Goal: Task Accomplishment & Management: Manage account settings

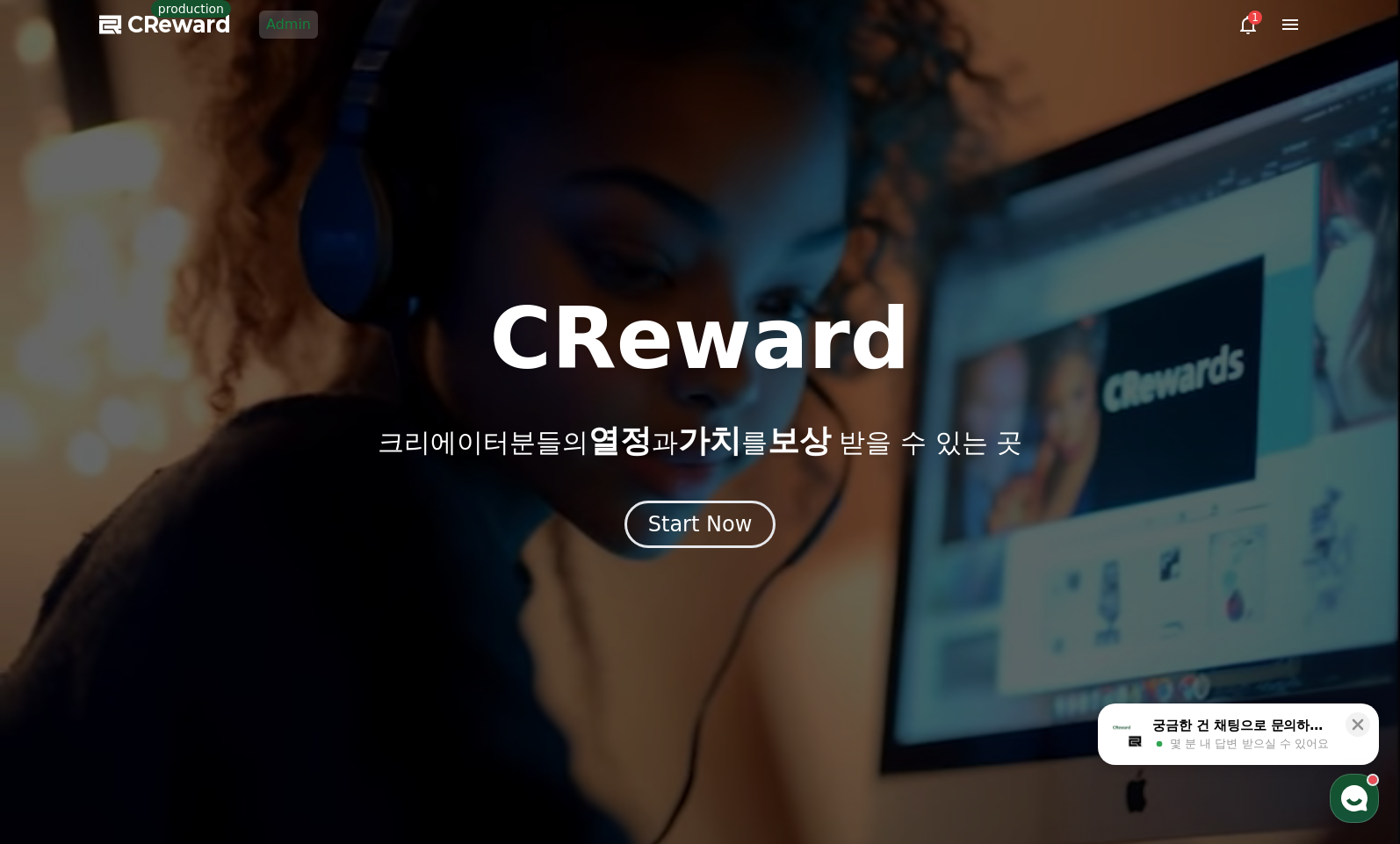
click at [254, 59] on div at bounding box center [700, 422] width 1400 height 844
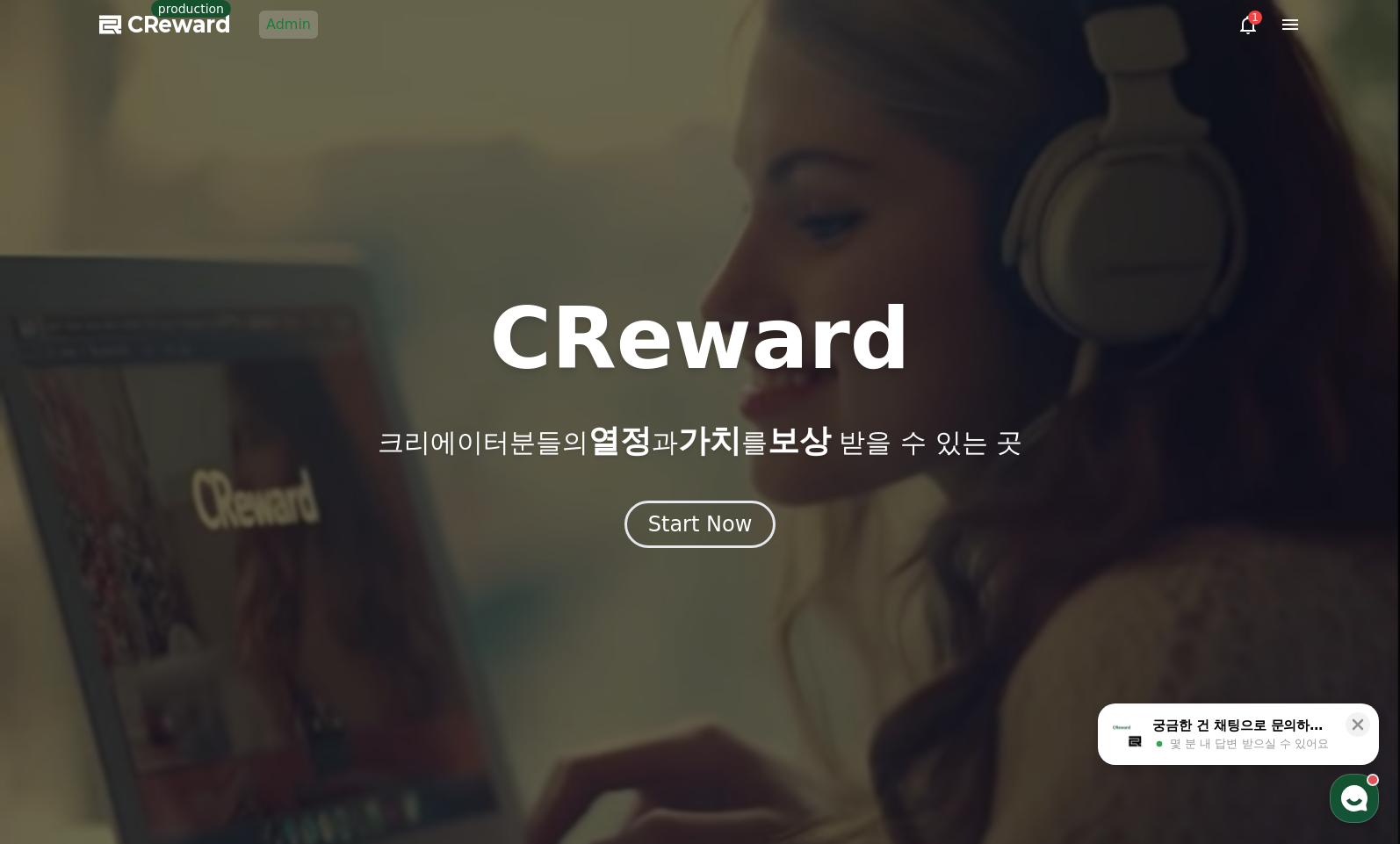
click at [312, 25] on div at bounding box center [700, 422] width 1400 height 844
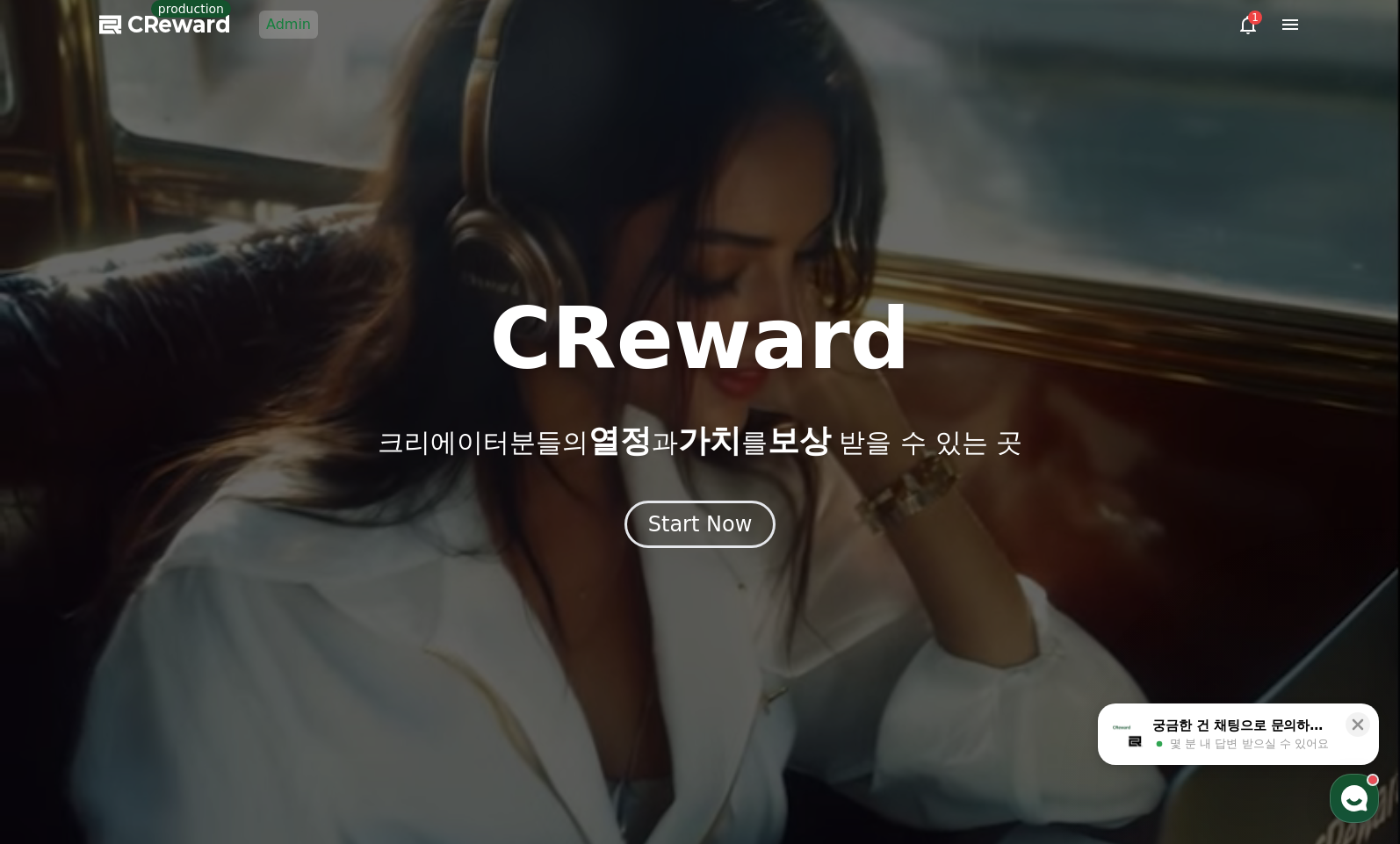
click at [300, 22] on link "Admin" at bounding box center [288, 24] width 59 height 28
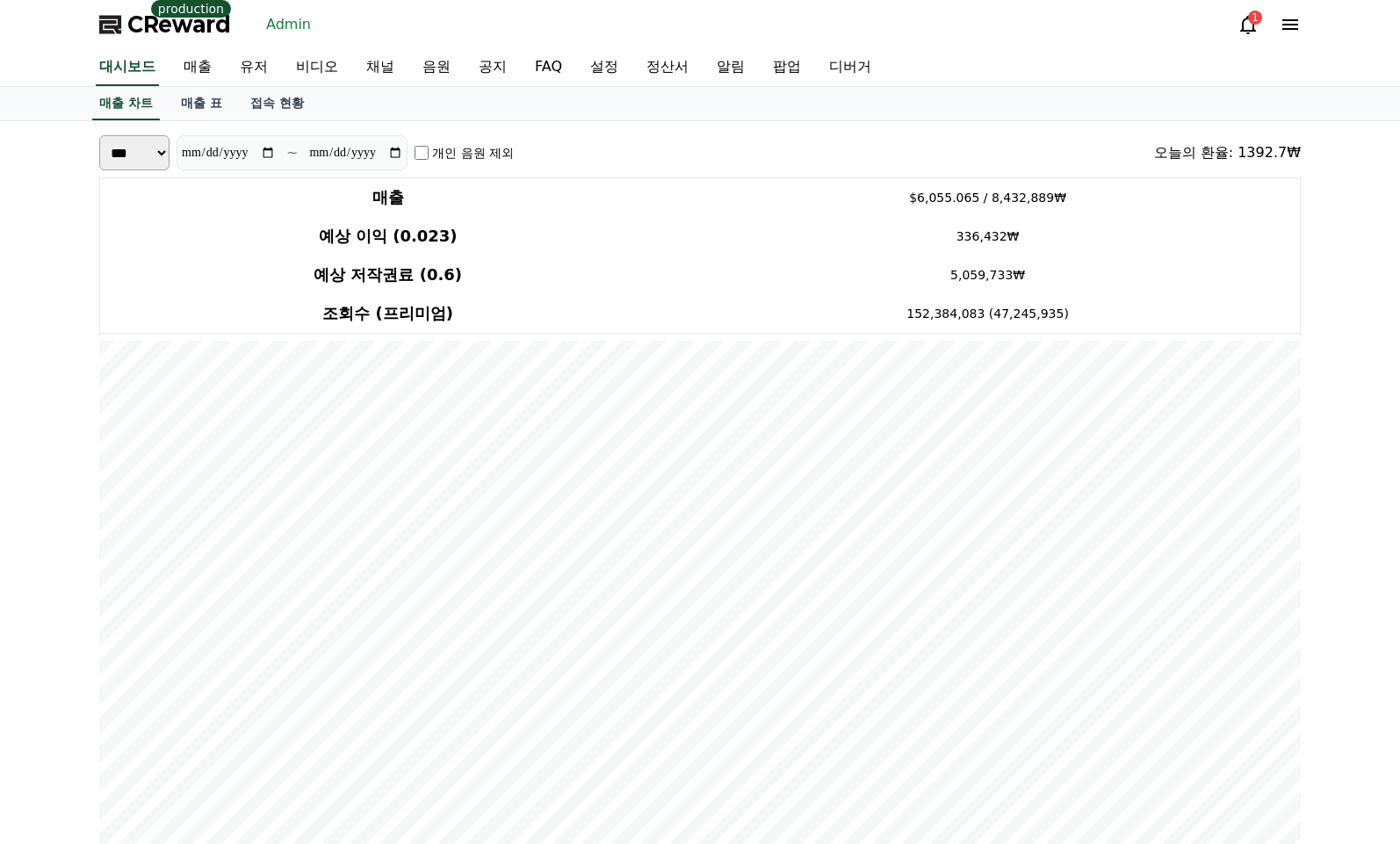
click at [376, 100] on div "매출 차트 매출 표 접속 현황" at bounding box center [699, 104] width 1229 height 33
click at [366, 68] on link "채널" at bounding box center [381, 67] width 57 height 37
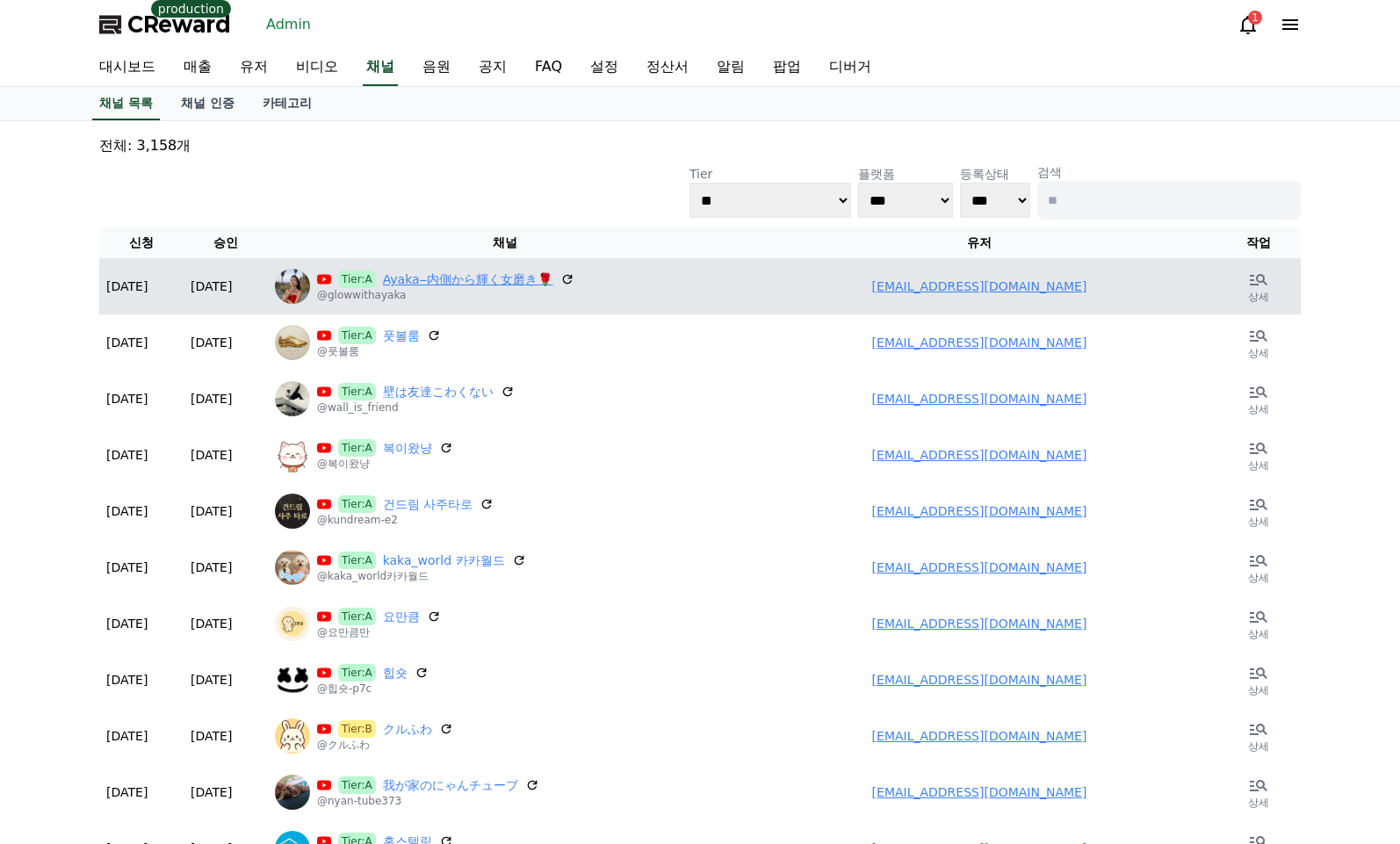
click at [438, 275] on link "Ayaka‒内側から輝く女磨き🌹" at bounding box center [468, 279] width 171 height 18
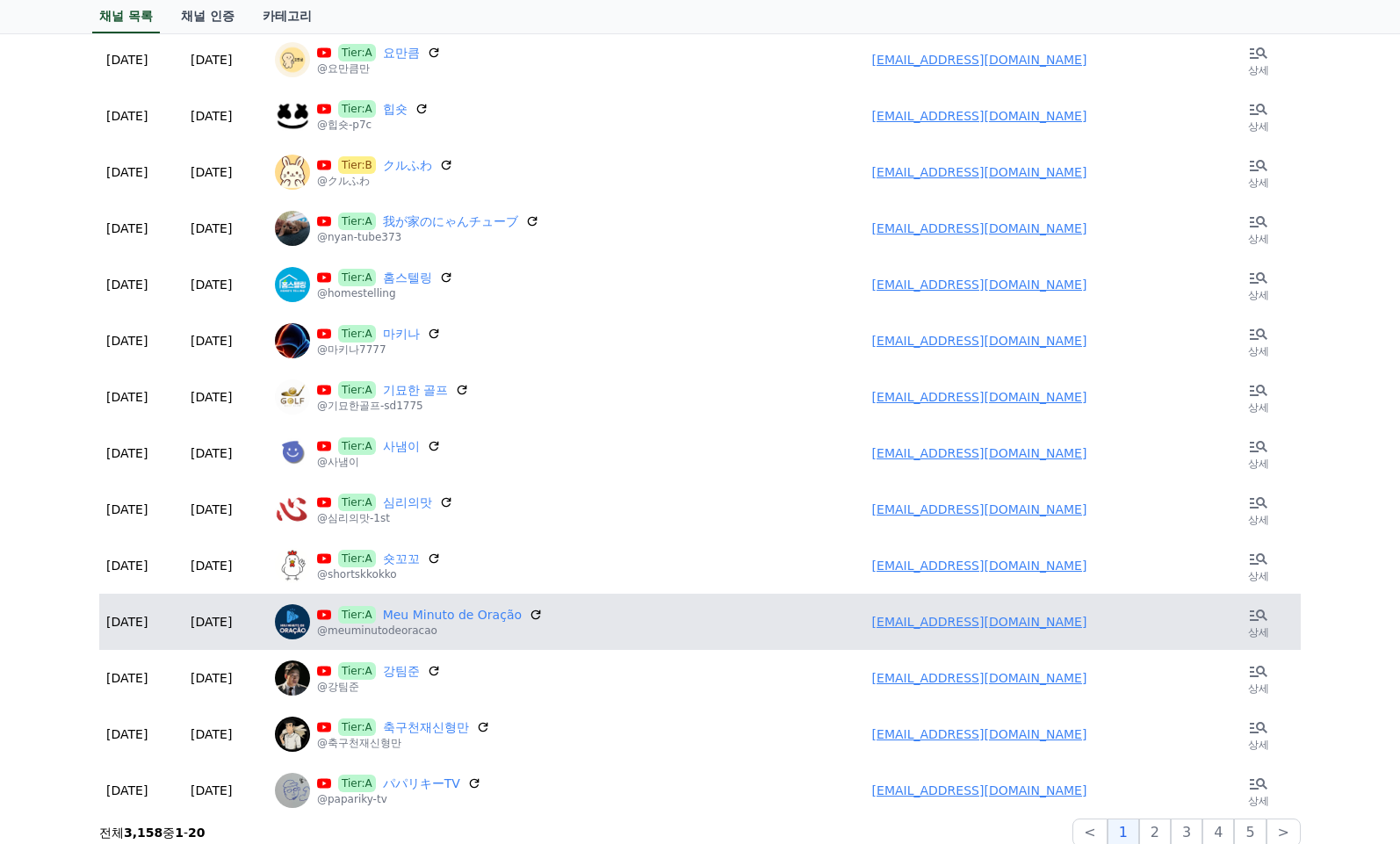
scroll to position [835, 0]
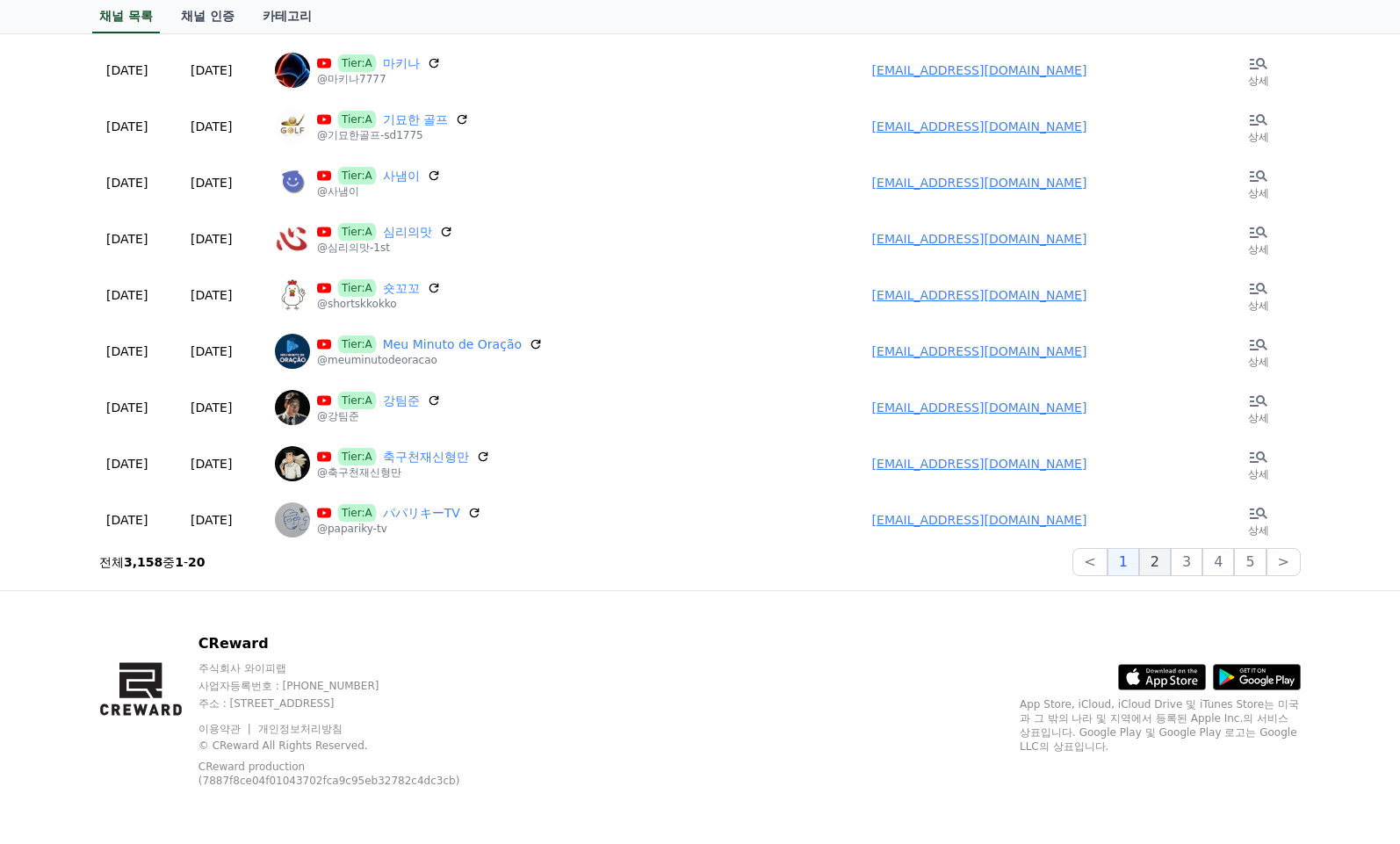
click at [1169, 563] on button "2" at bounding box center [1155, 562] width 31 height 28
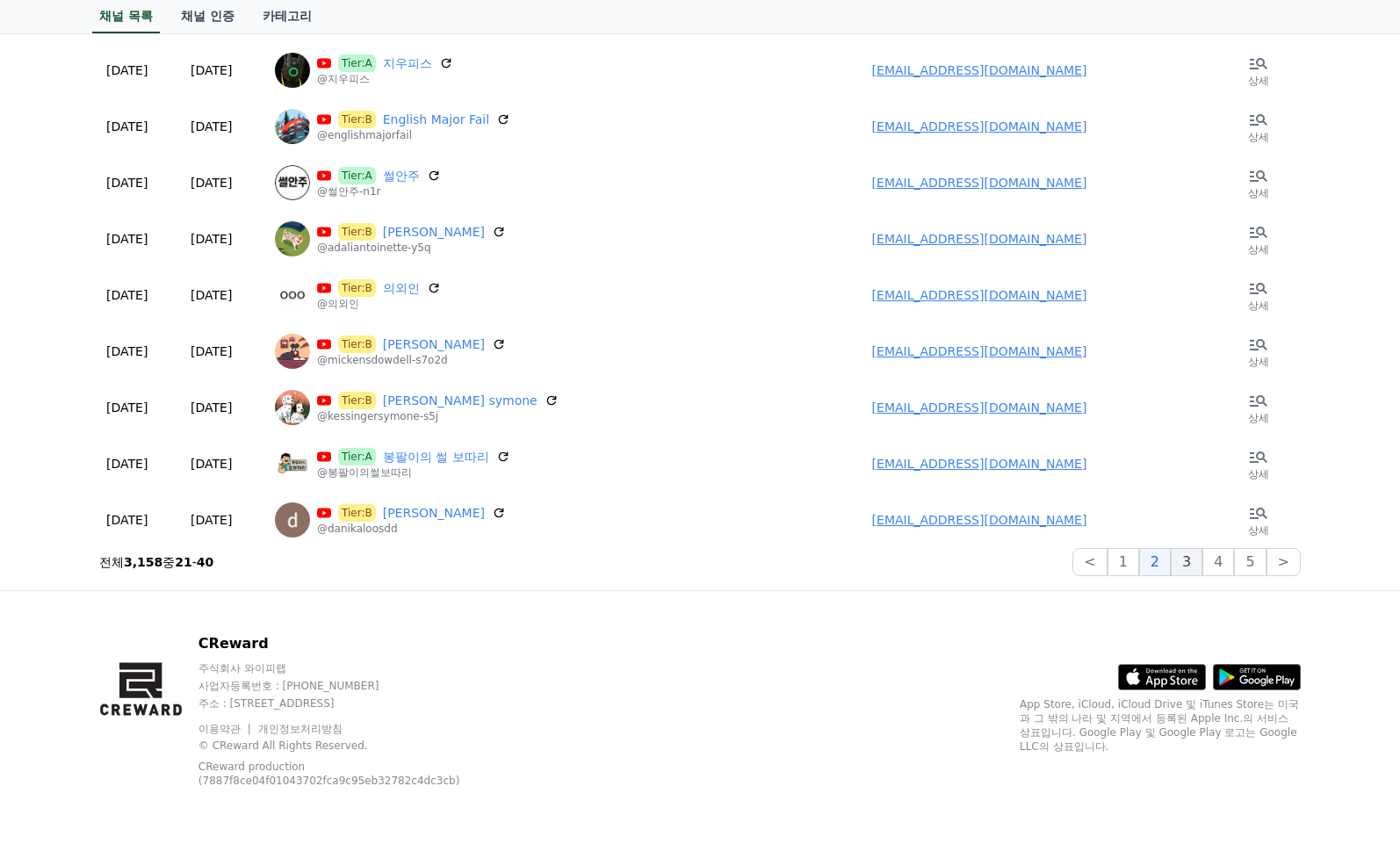
click at [1190, 569] on button "3" at bounding box center [1186, 562] width 31 height 28
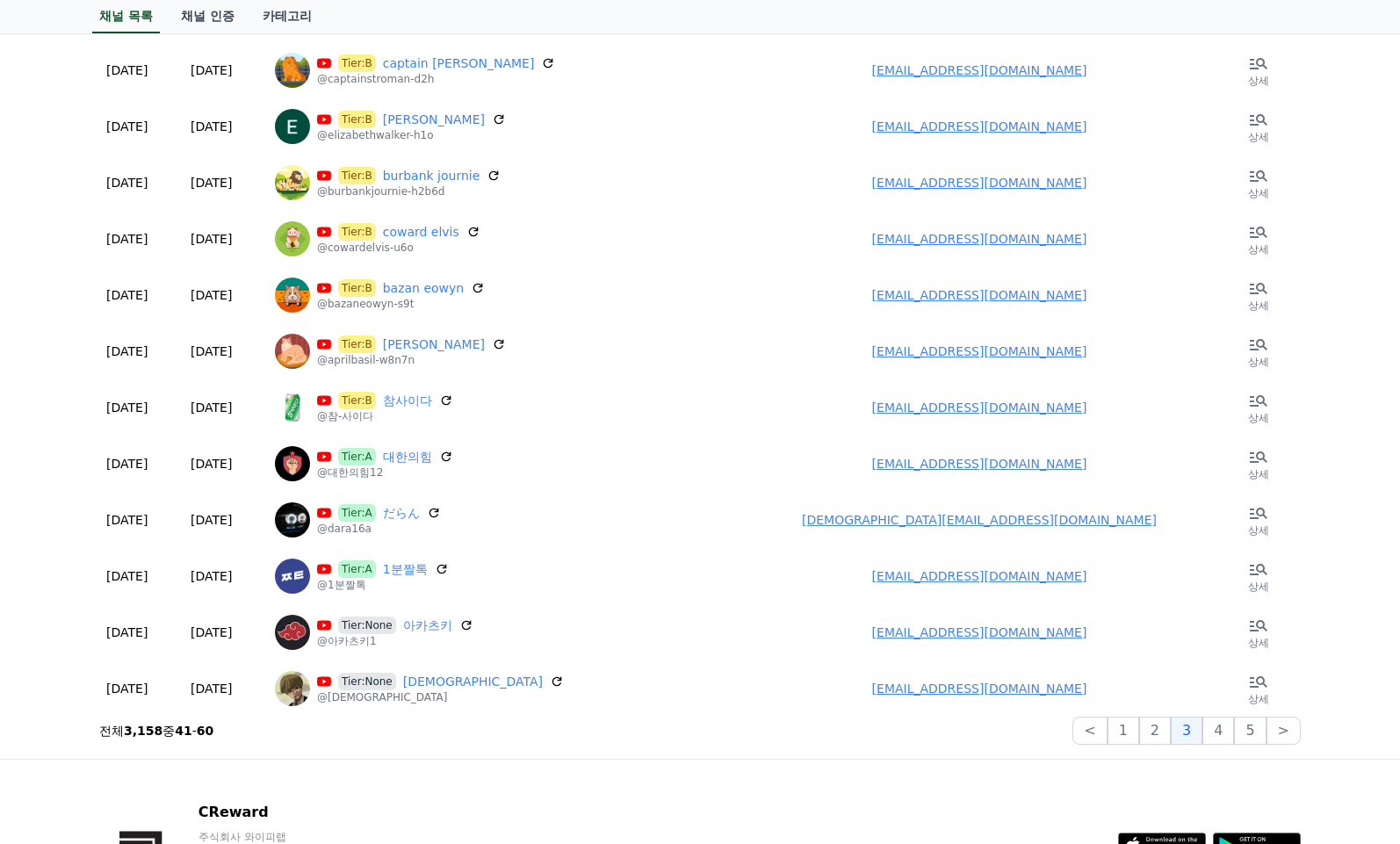
scroll to position [0, 0]
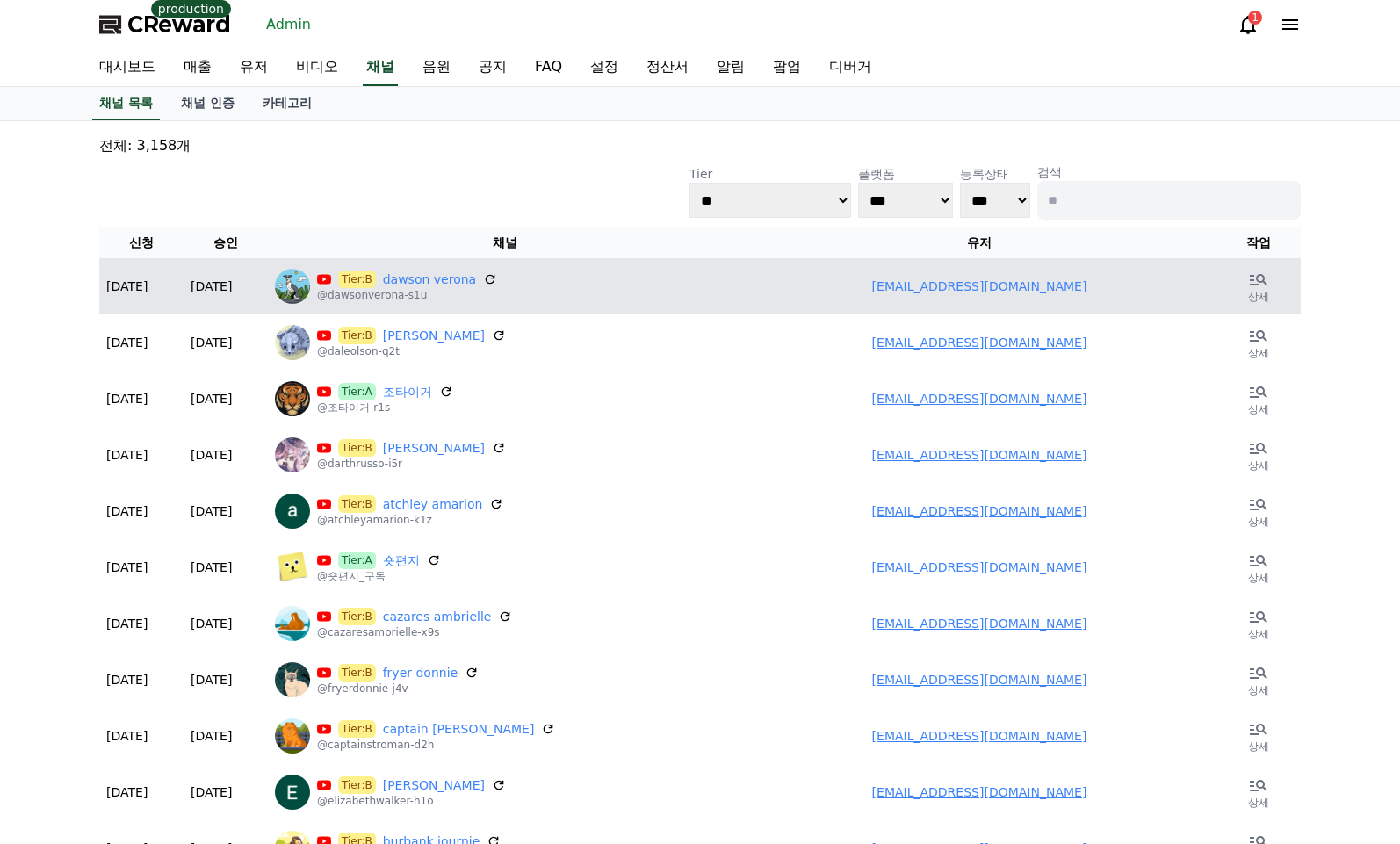
click at [417, 283] on link "dawson verona" at bounding box center [429, 279] width 93 height 18
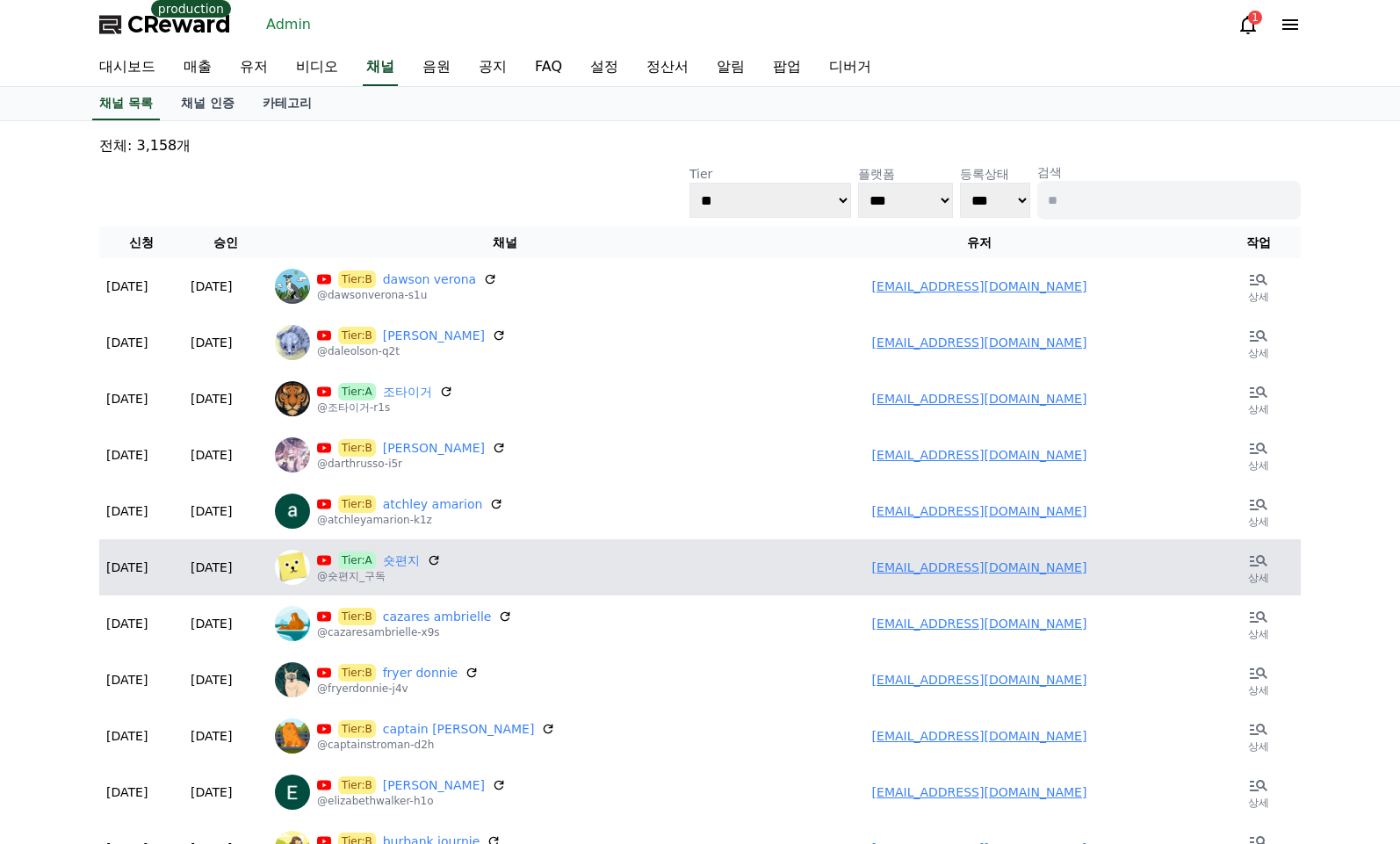
drag, startPoint x: 753, startPoint y: 542, endPoint x: 738, endPoint y: 556, distance: 20.5
click at [752, 543] on td "tlsrjwl@naver.com" at bounding box center [979, 568] width 474 height 57
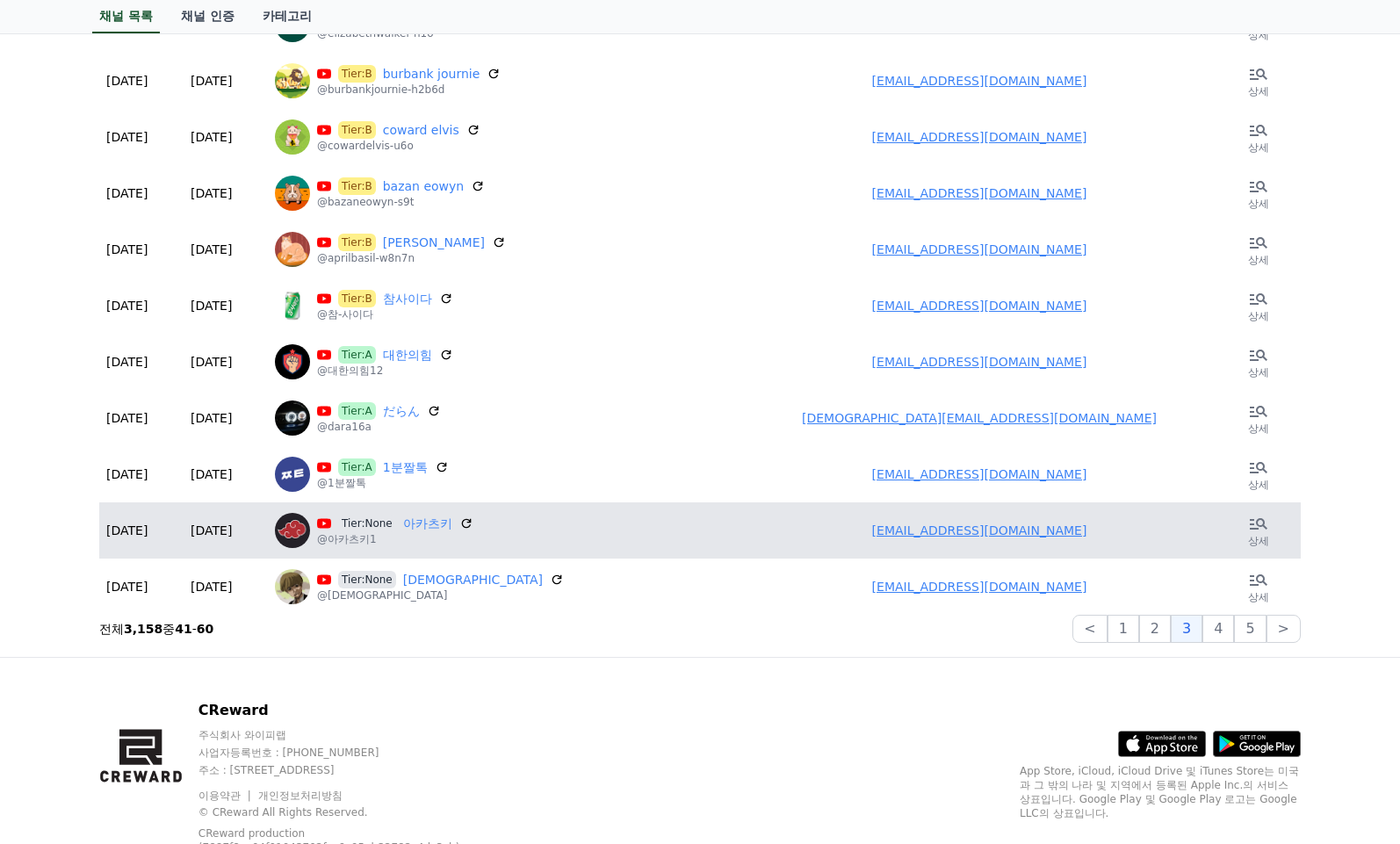
scroll to position [835, 0]
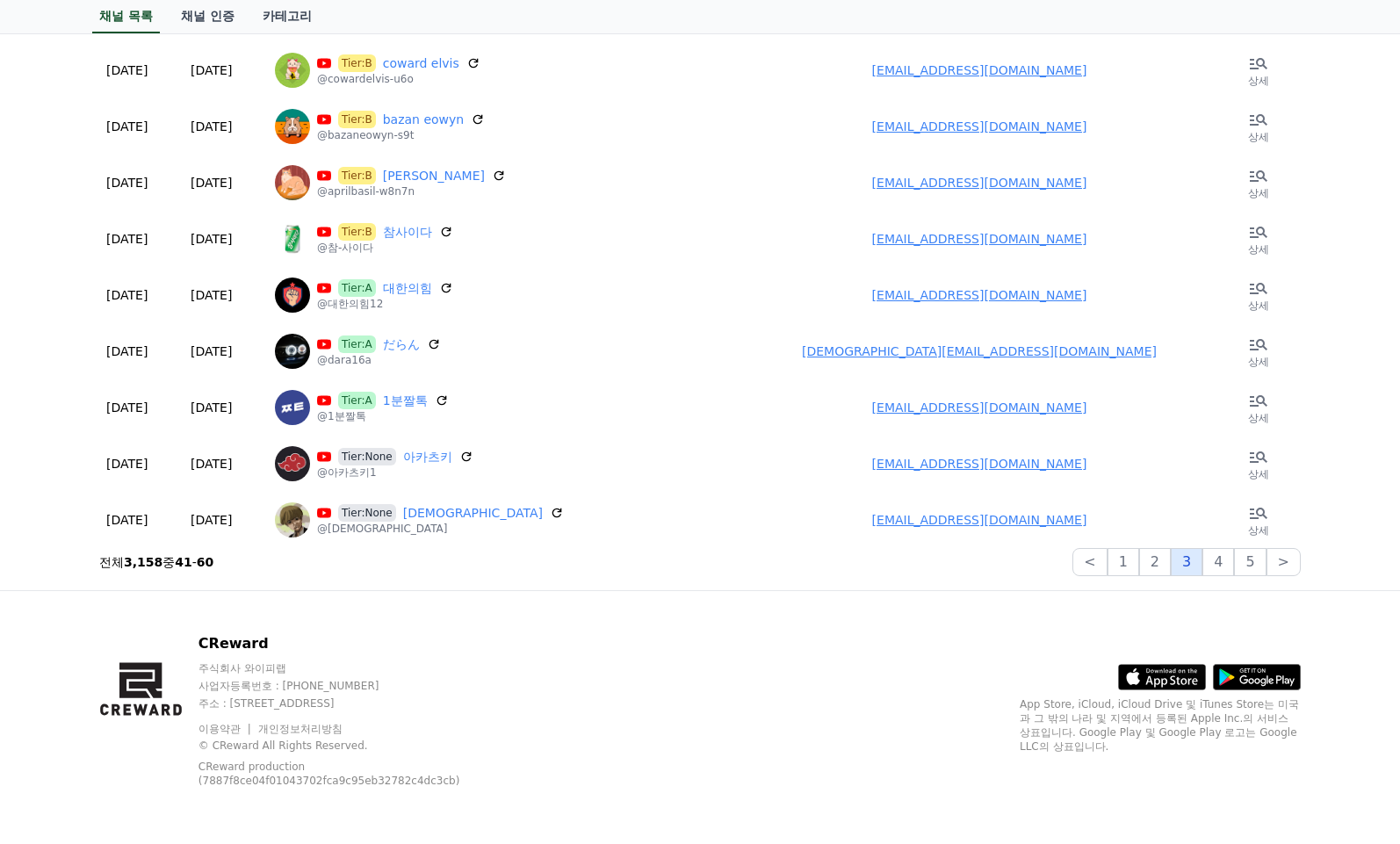
click at [1202, 558] on button "3" at bounding box center [1186, 562] width 31 height 28
click at [1220, 559] on button "4" at bounding box center [1217, 562] width 31 height 28
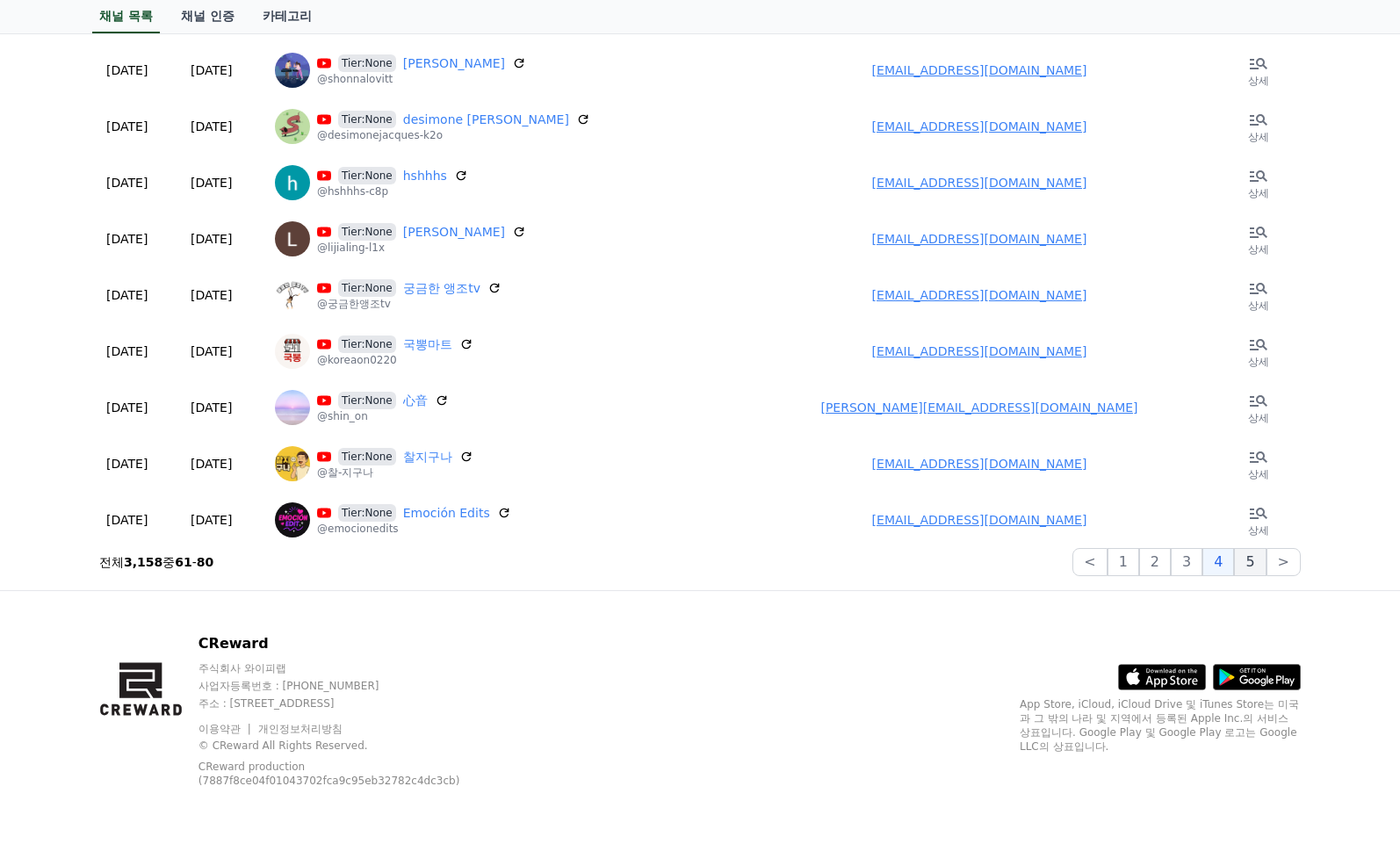
click at [1256, 556] on button "5" at bounding box center [1250, 562] width 31 height 28
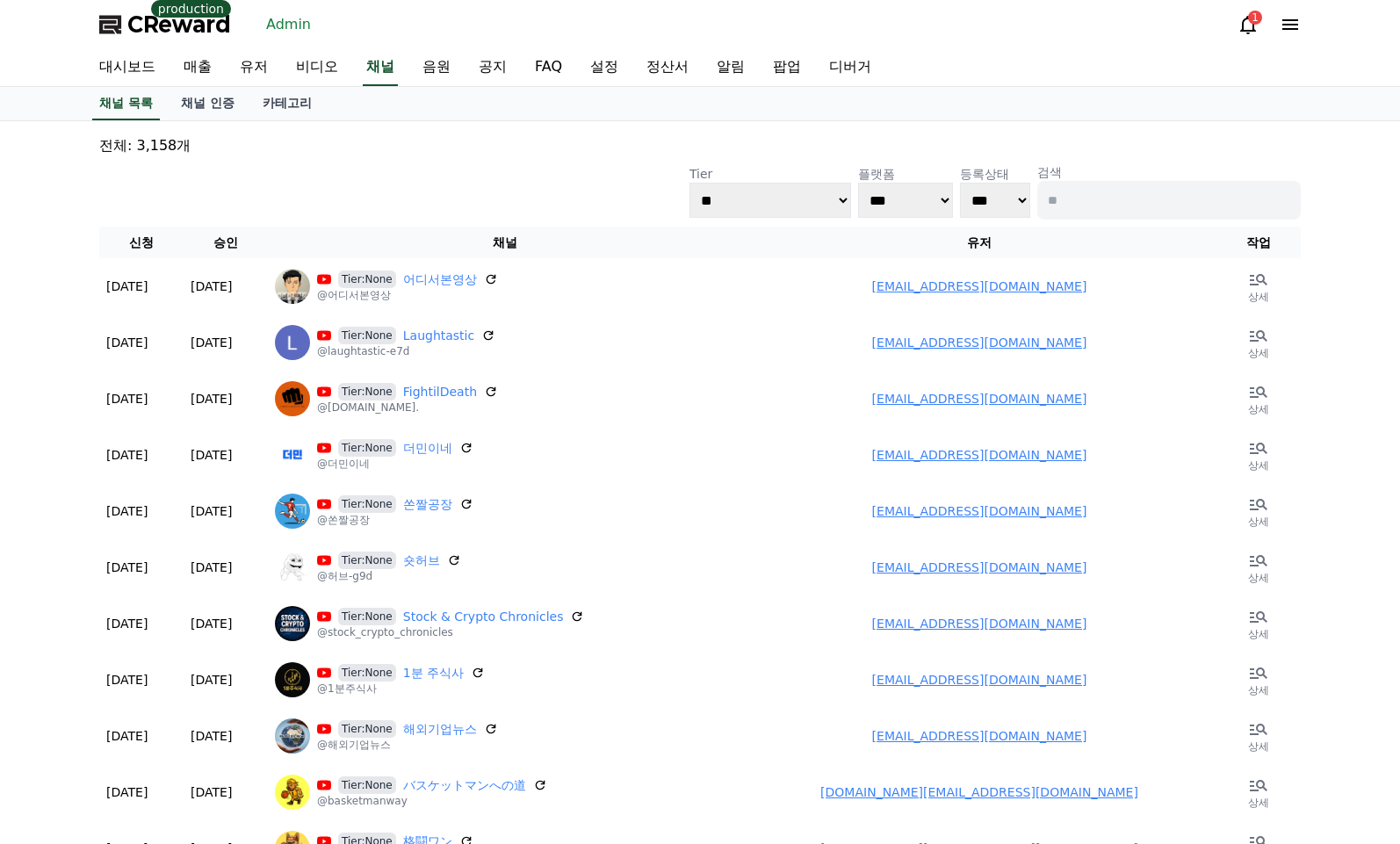
scroll to position [796, 0]
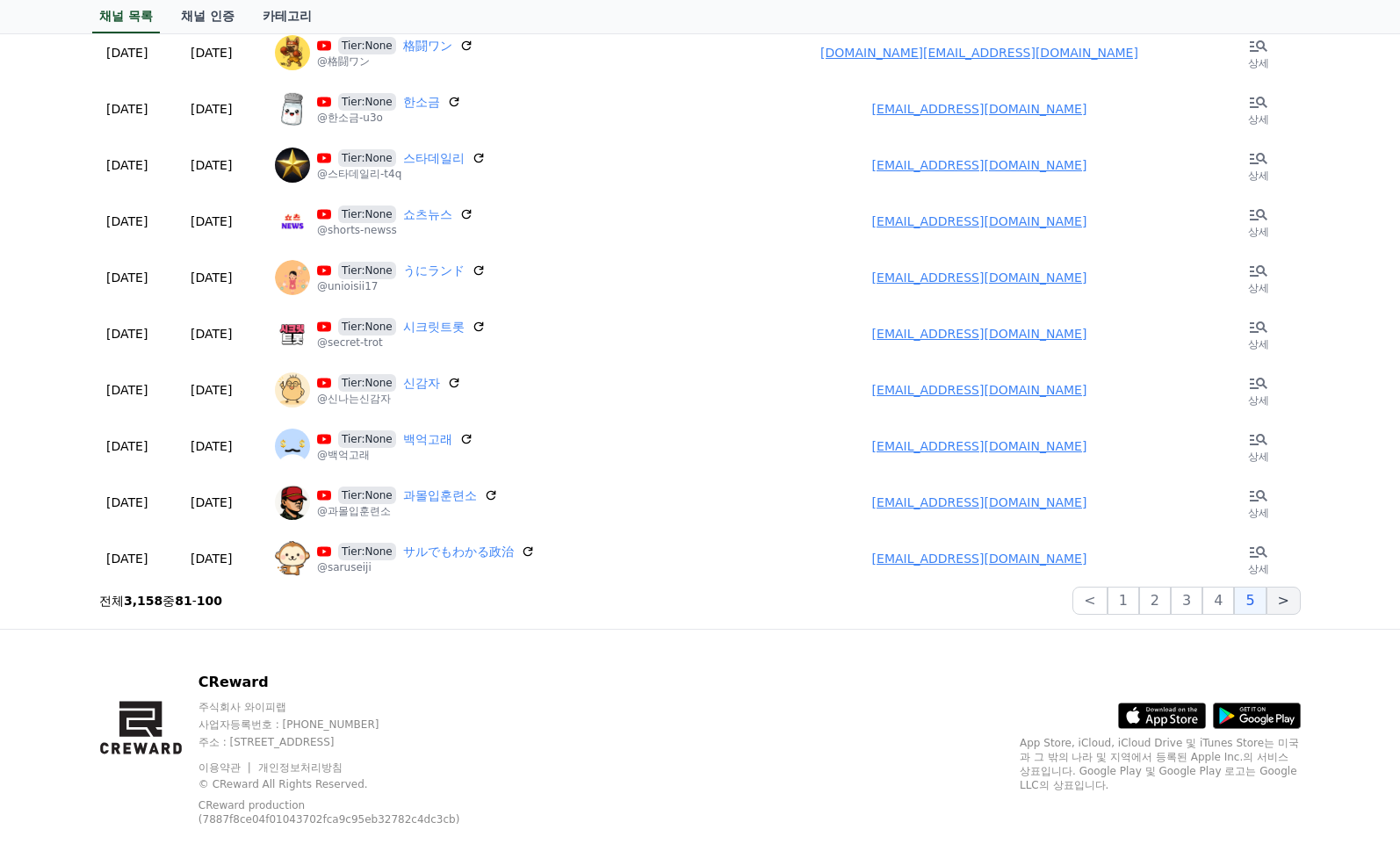
click at [1282, 607] on button ">" at bounding box center [1283, 601] width 34 height 28
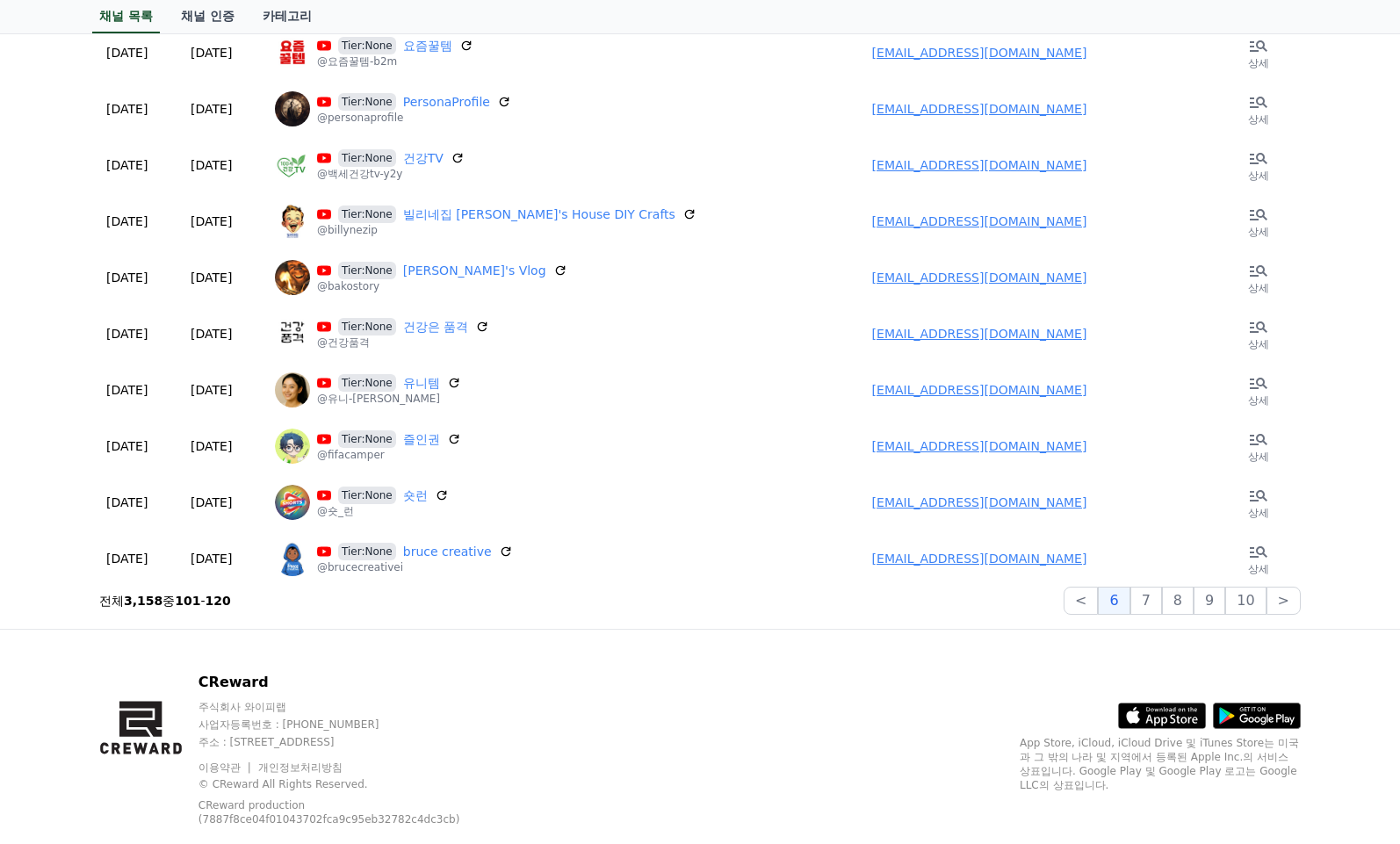
scroll to position [0, 0]
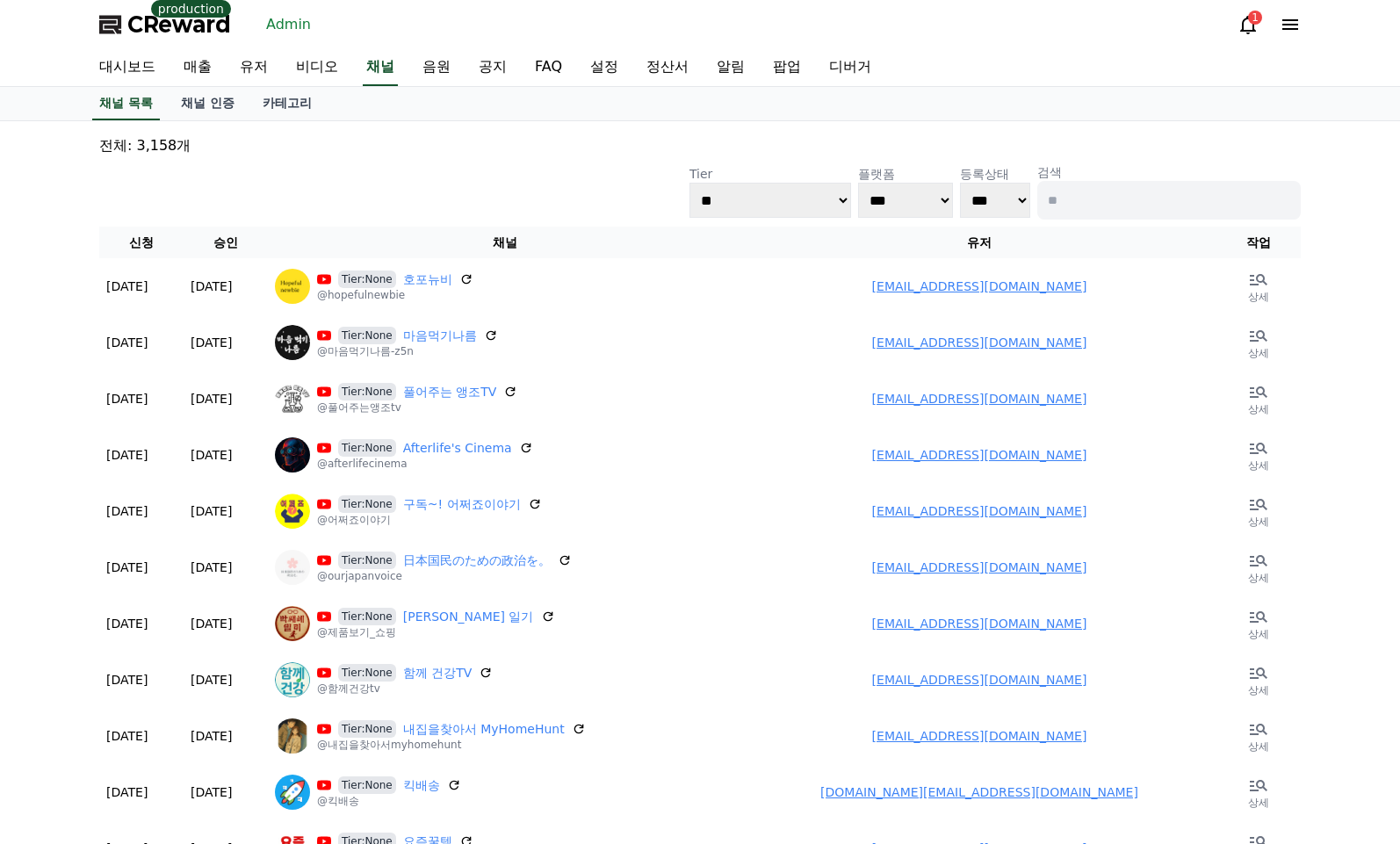
click at [523, 129] on div "**********" at bounding box center [699, 773] width 1215 height 1290
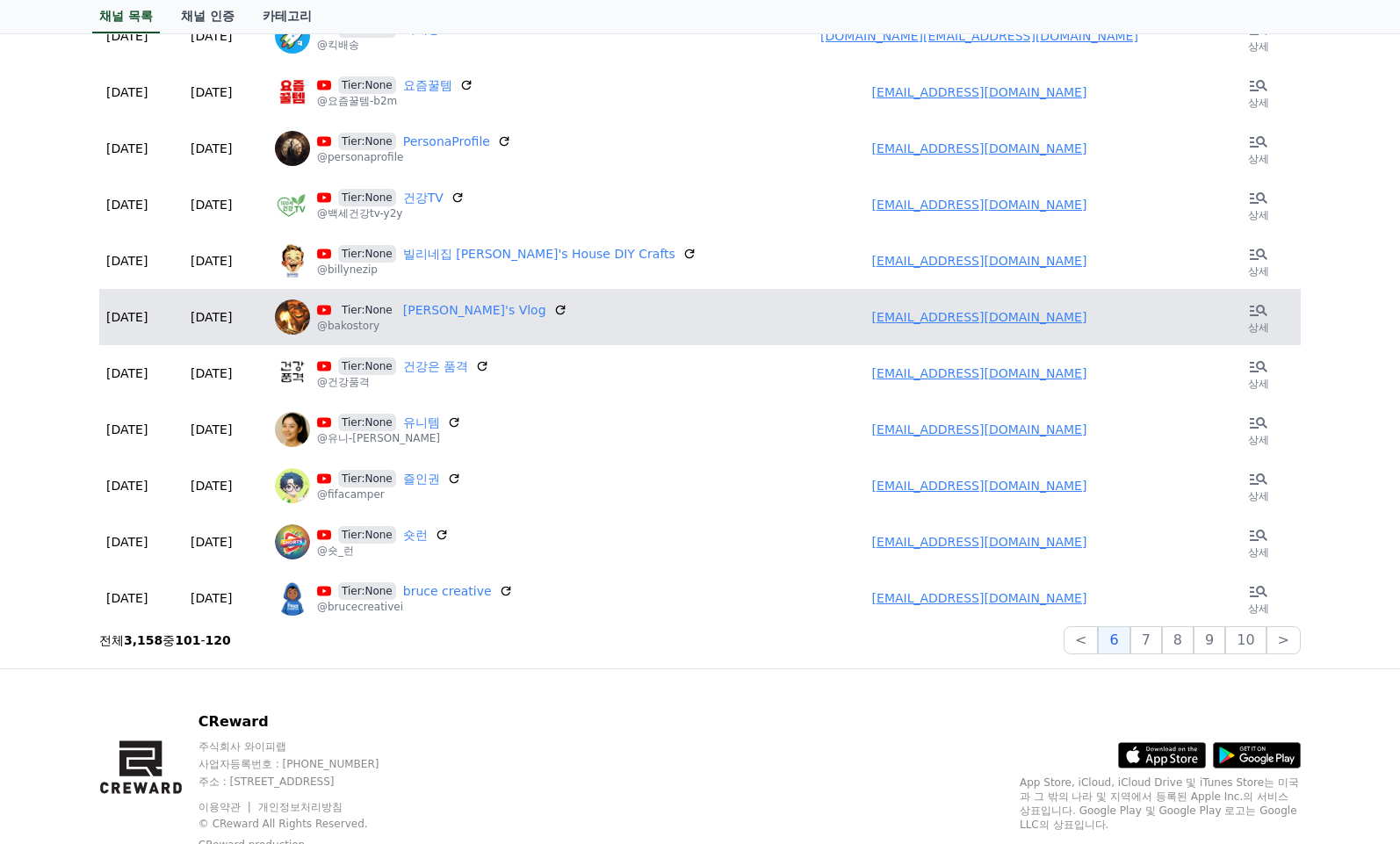
scroll to position [768, 0]
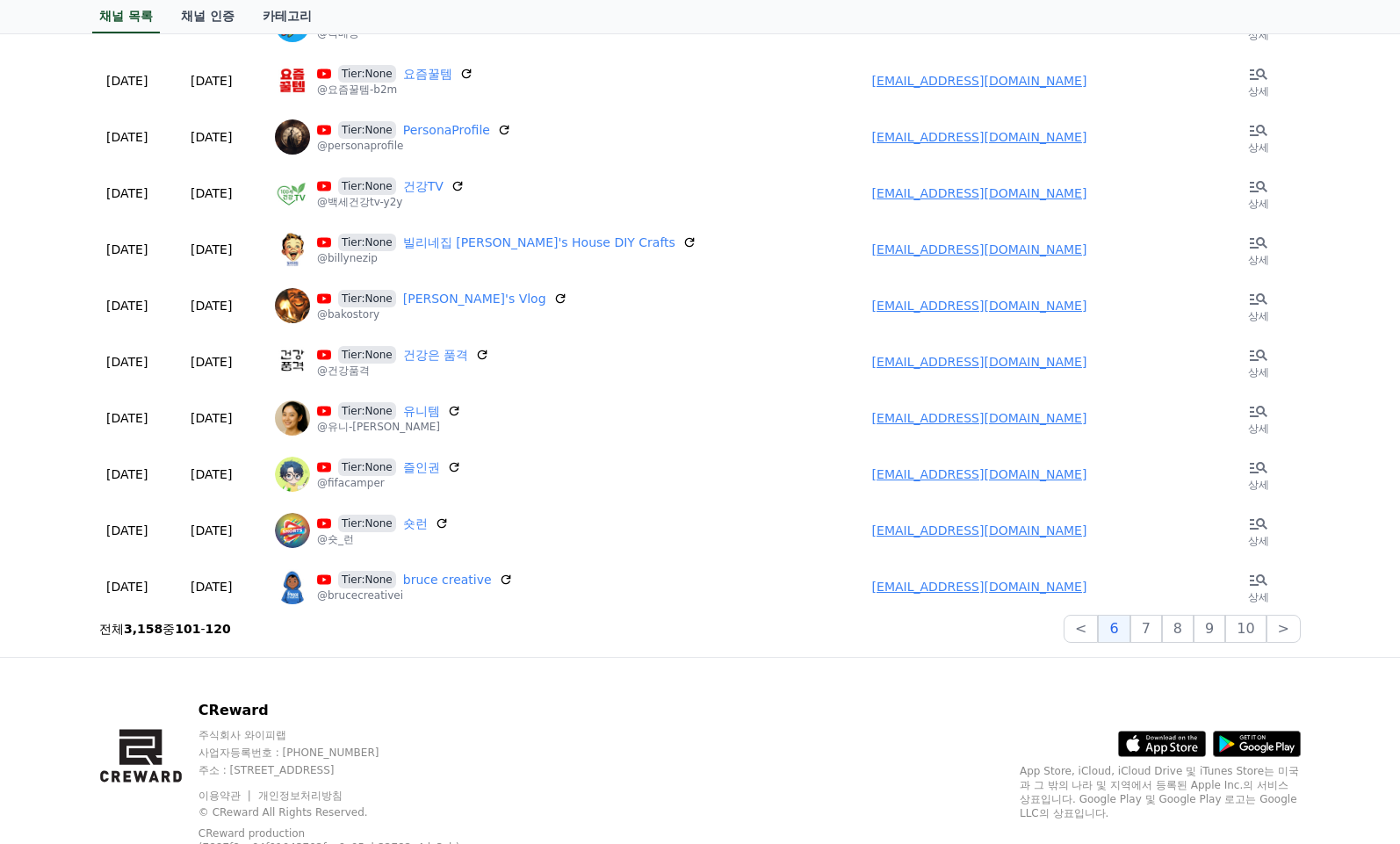
click at [553, 645] on div "**********" at bounding box center [699, 5] width 1215 height 1290
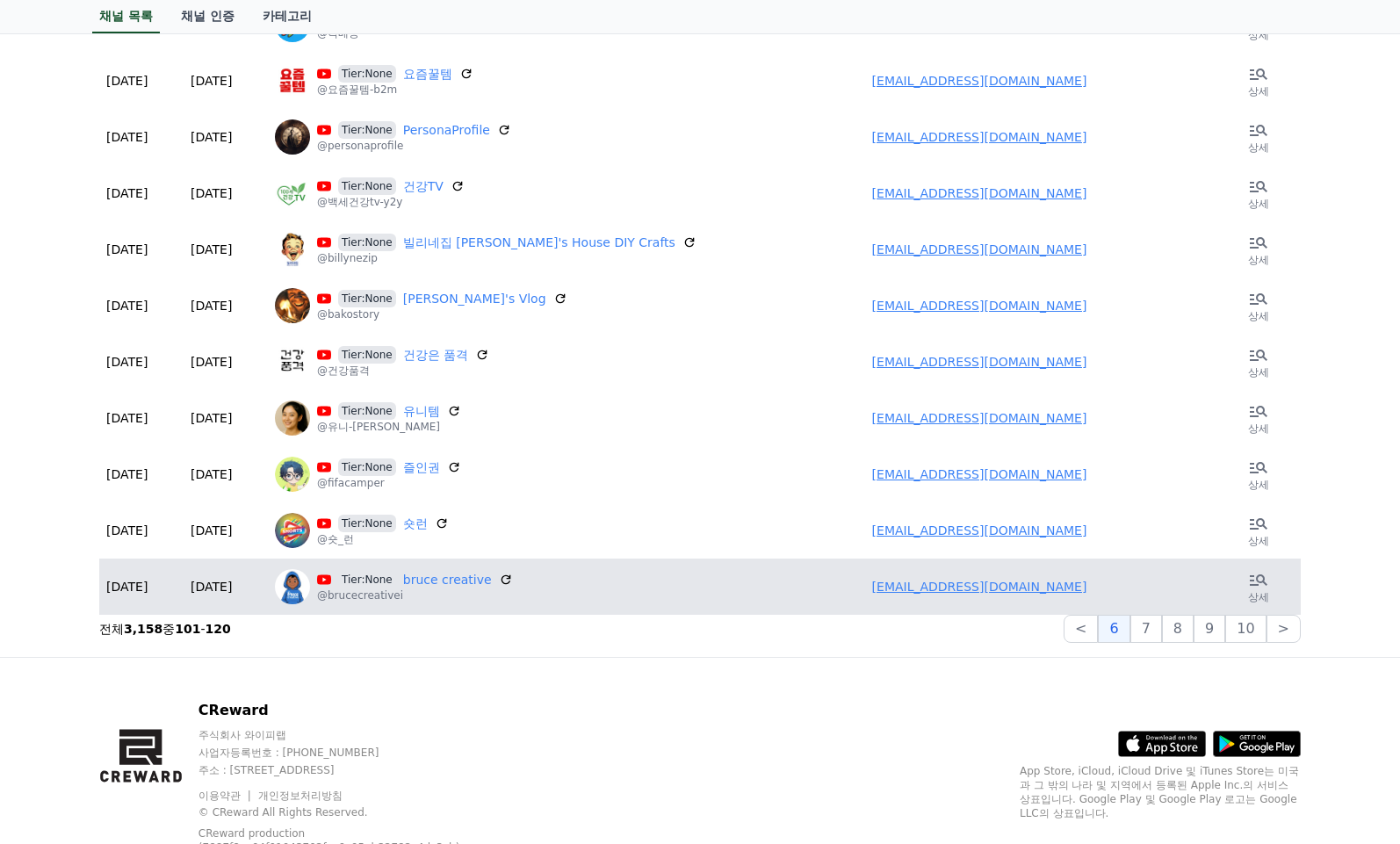
click at [632, 605] on td "Tier:None bruce creative @brucecreativei" at bounding box center [505, 587] width 474 height 57
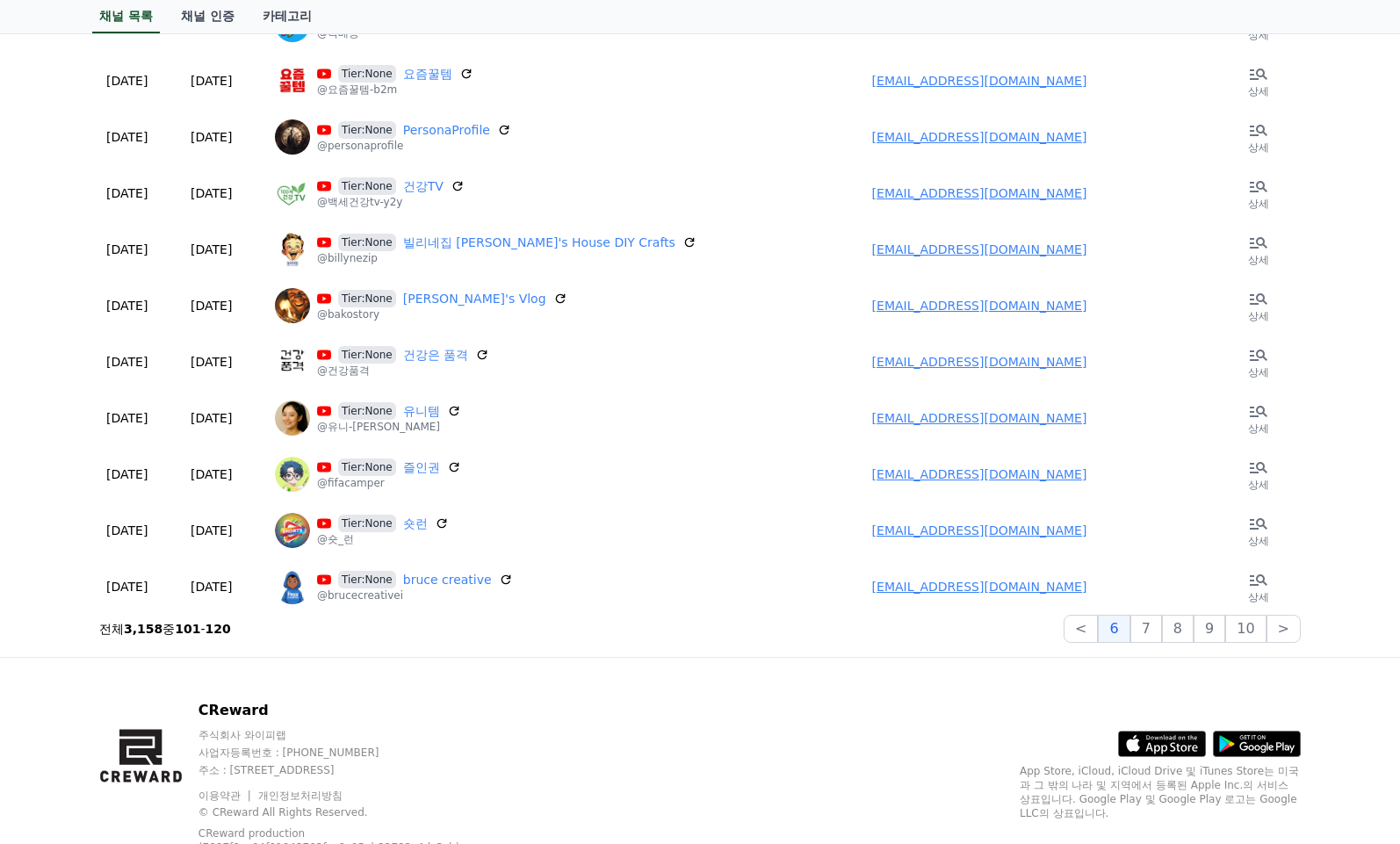
click at [691, 690] on div "CReward 주식회사 와이피랩 사업자등록번호 : 655-81-03655 주소 : 경기도 김포시 양촌읍 양곡로 495, 3층 305-비이16호…" at bounding box center [699, 784] width 1229 height 253
click at [1149, 633] on button "7" at bounding box center [1146, 629] width 31 height 28
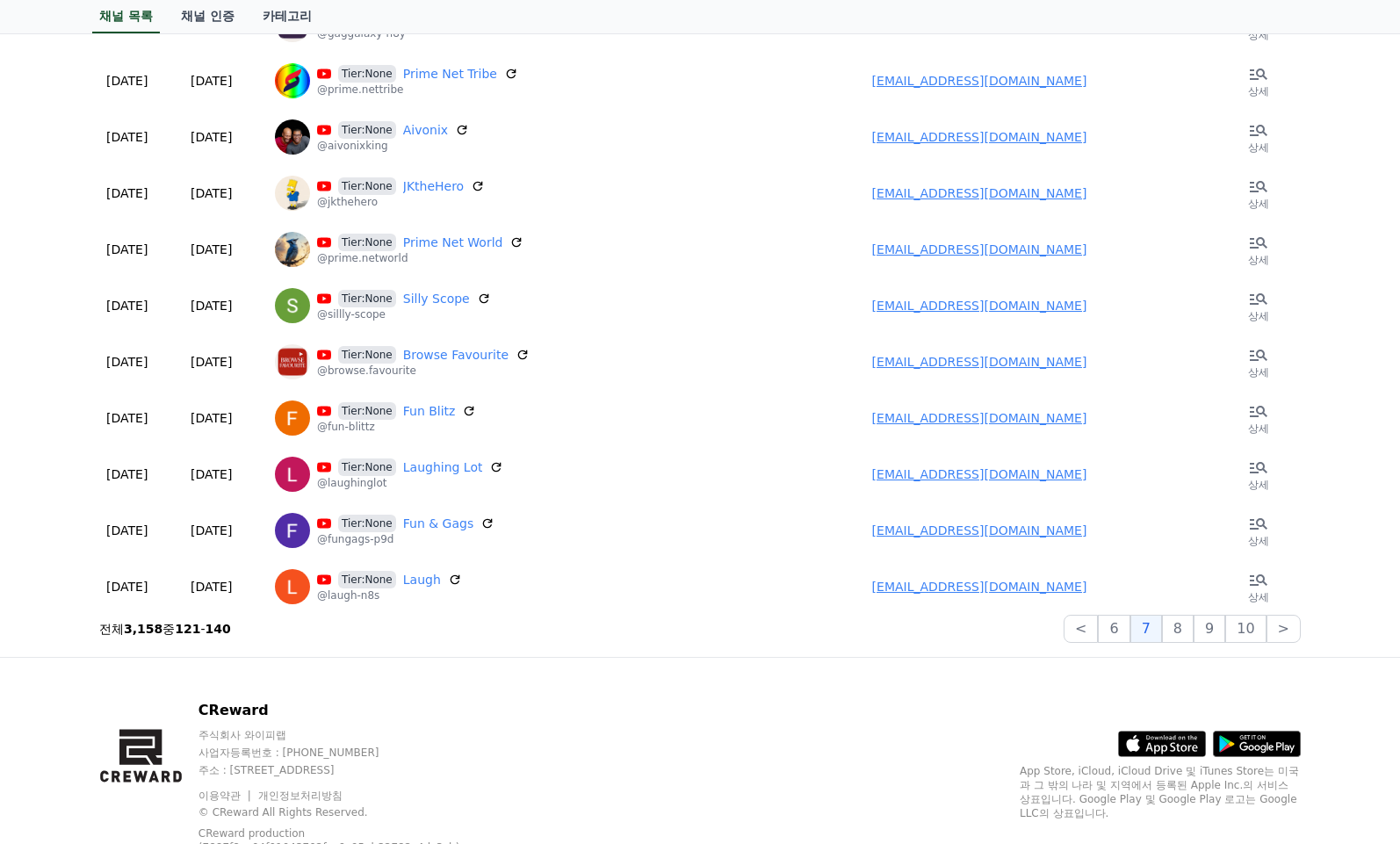
scroll to position [0, 0]
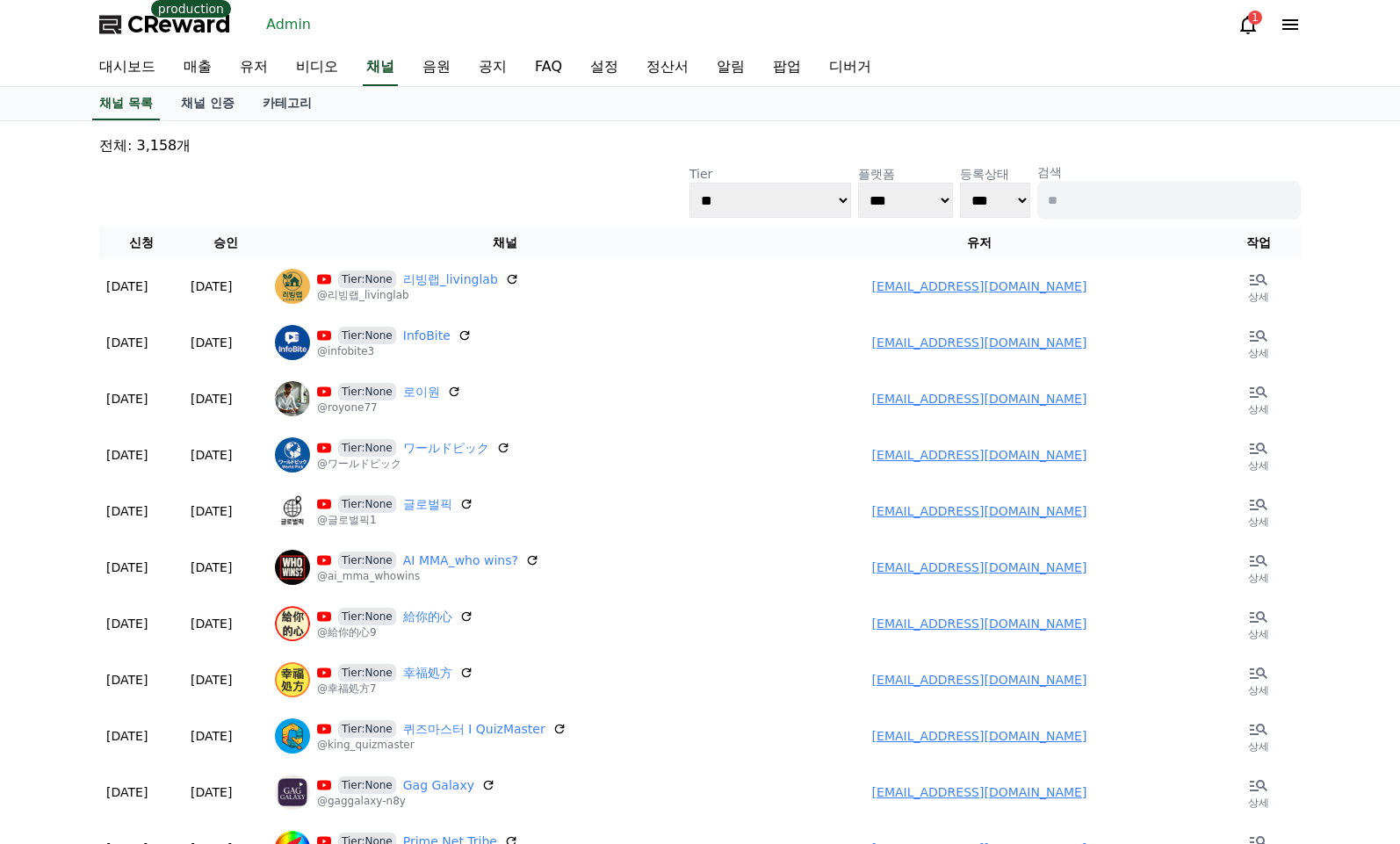
click at [426, 197] on div "**********" at bounding box center [700, 191] width 1202 height 57
click at [520, 65] on link "FAQ" at bounding box center [548, 67] width 56 height 37
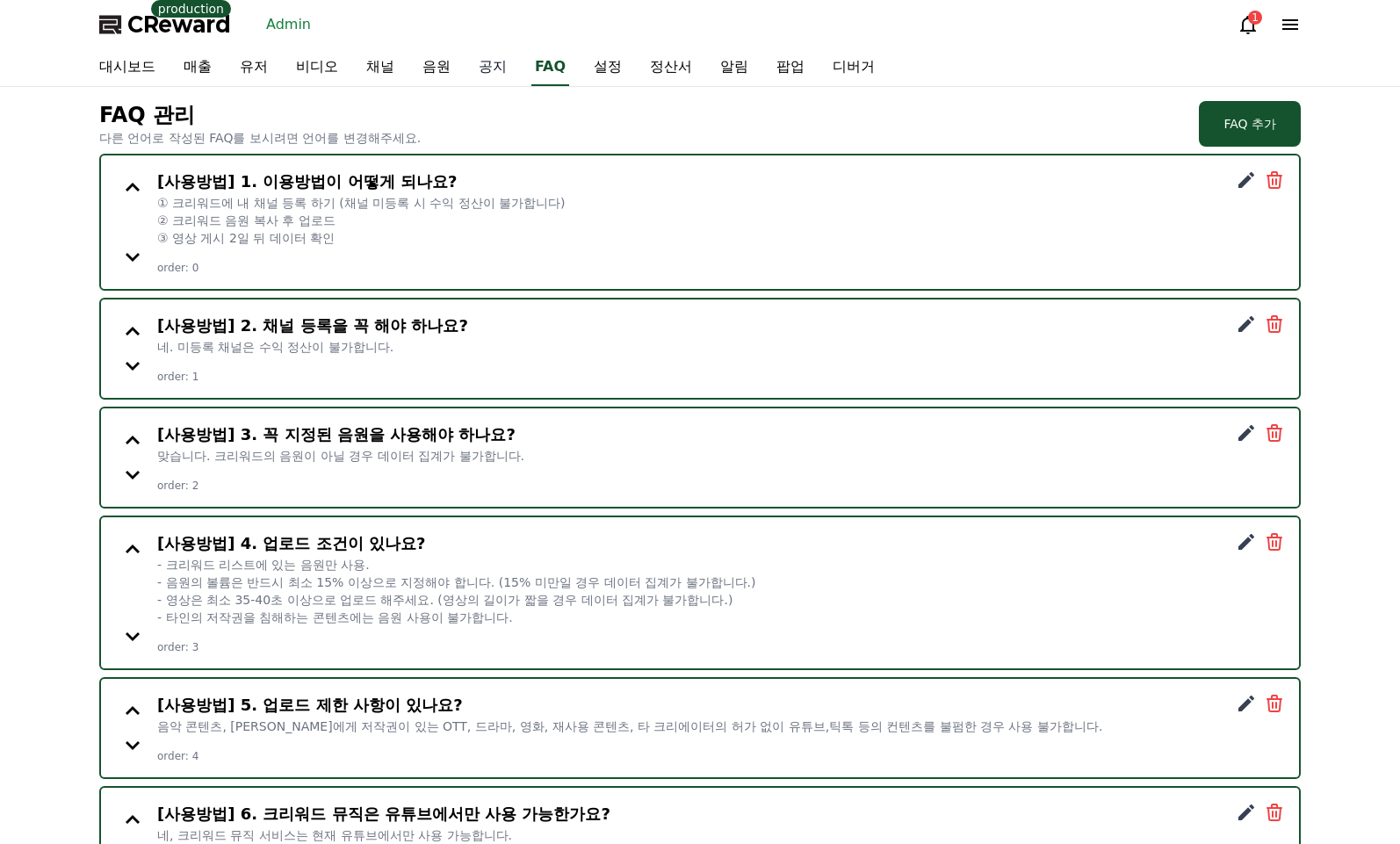
click at [468, 67] on link "공지" at bounding box center [493, 67] width 57 height 37
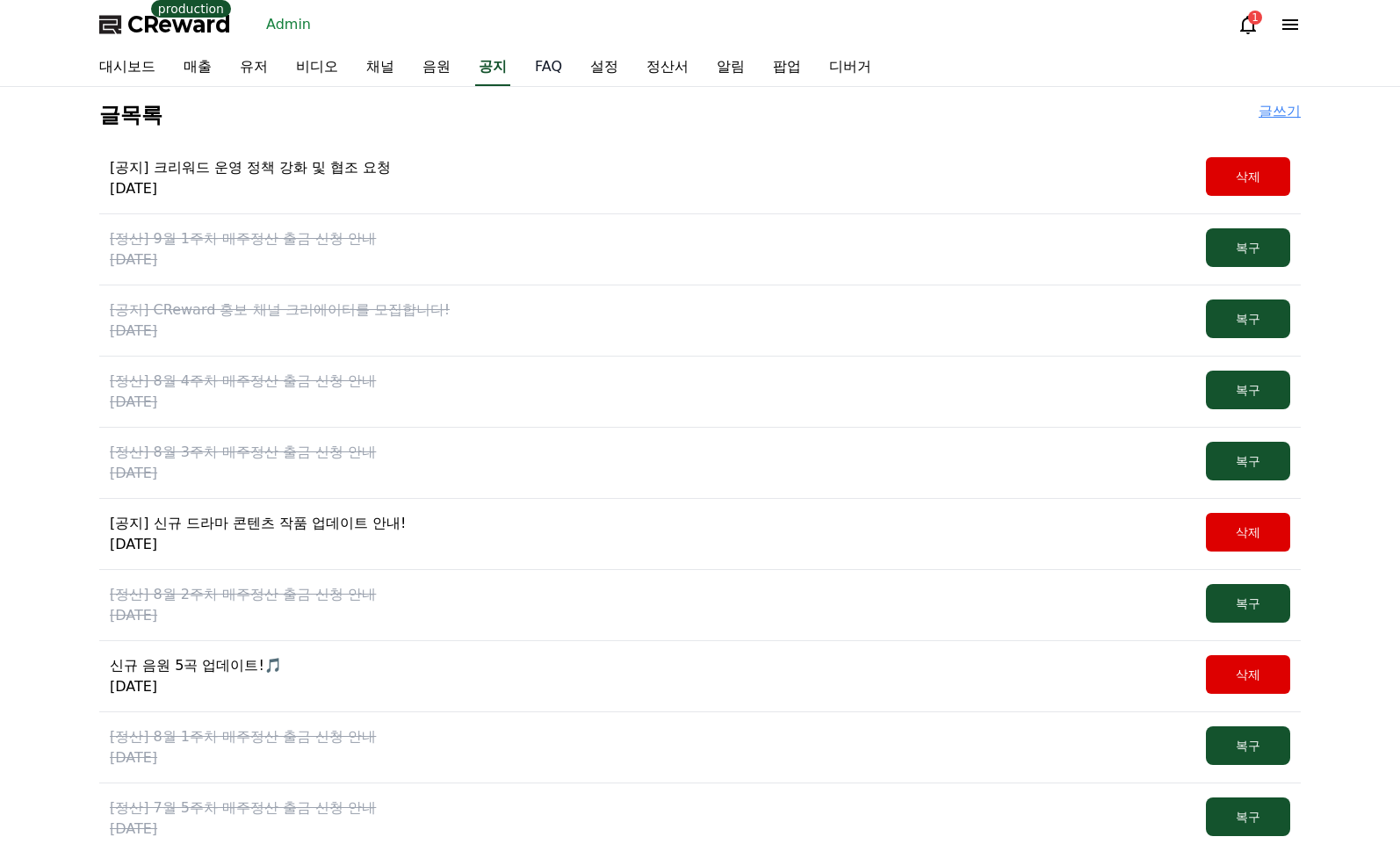
click at [520, 78] on link "FAQ" at bounding box center [548, 67] width 56 height 37
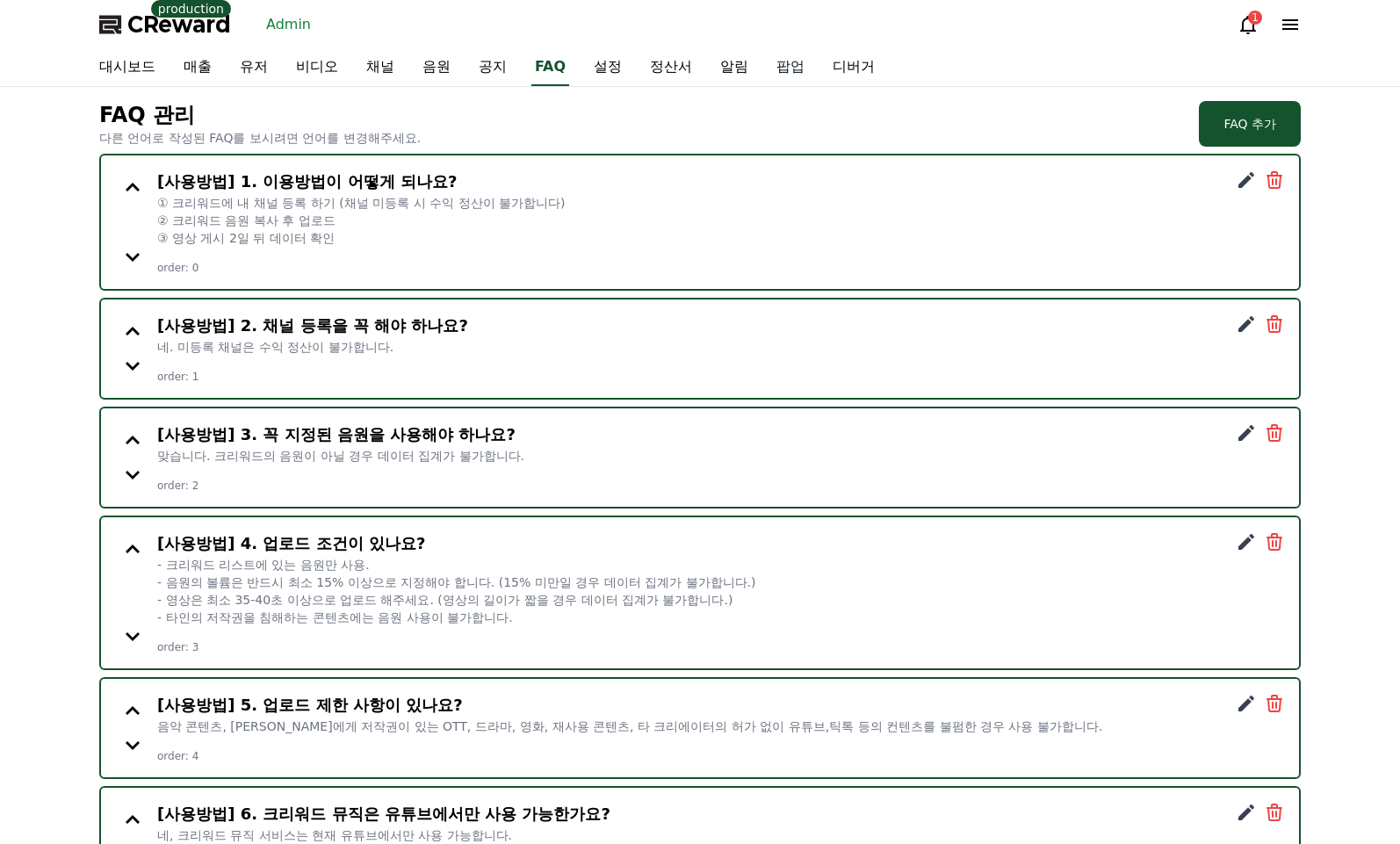
click at [762, 74] on link "팝업" at bounding box center [791, 67] width 57 height 37
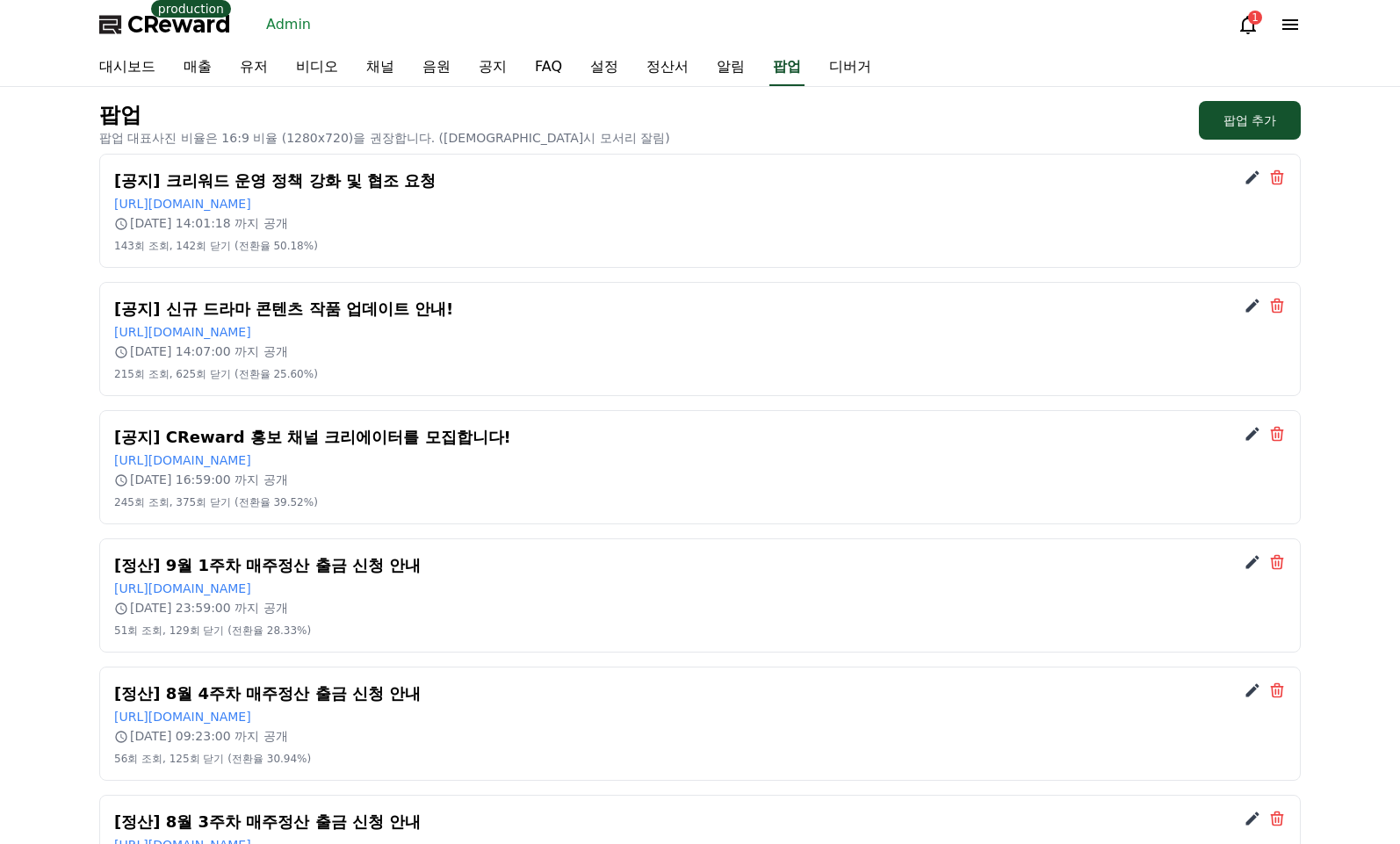
click at [738, 114] on div "팝업 팝업 대표사진 비율은 16:9 비율 (1280x720)을 권장합니다. (비율 불일치시 모서리 잘림) 팝업 추가" at bounding box center [700, 123] width 1202 height 46
click at [251, 209] on link "https://creward.net/music/notice/main/view/172" at bounding box center [183, 204] width 137 height 14
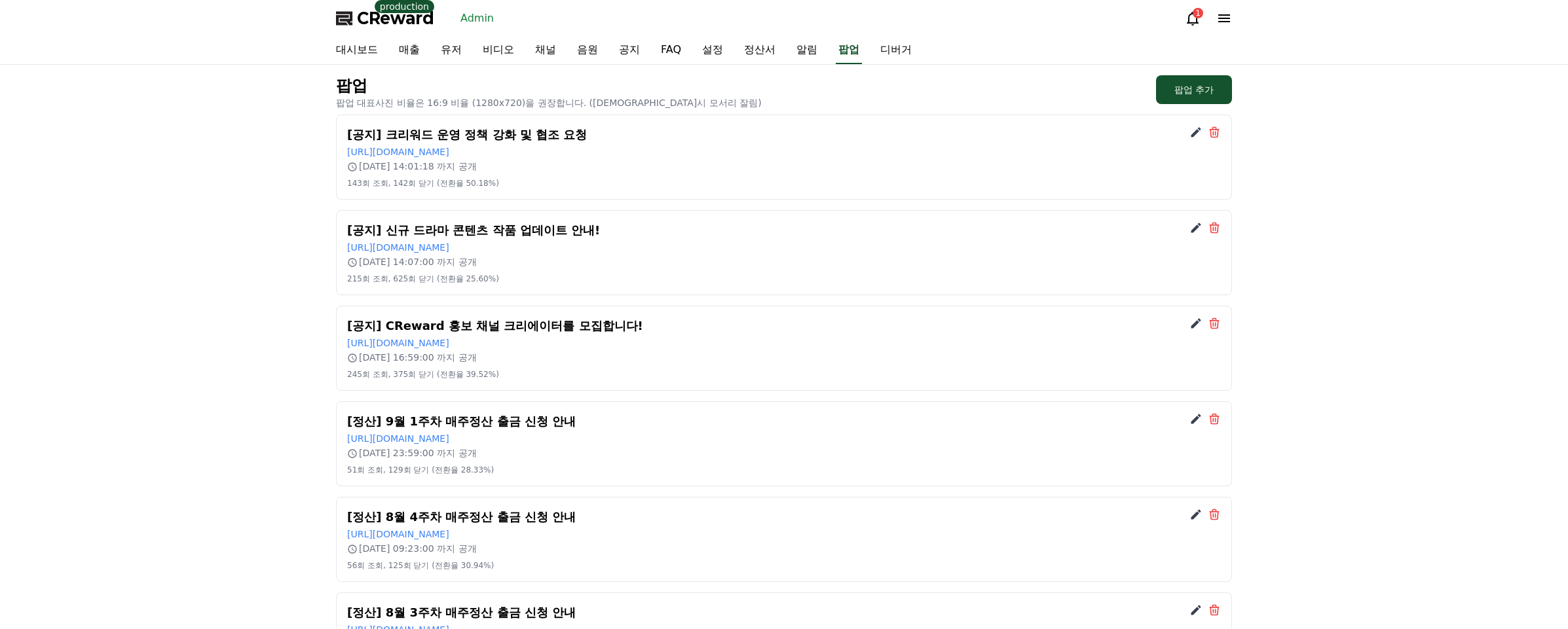
click at [1043, 23] on div "1" at bounding box center [1208, 18] width 47 height 16
click at [1043, 22] on icon at bounding box center [1224, 18] width 16 height 16
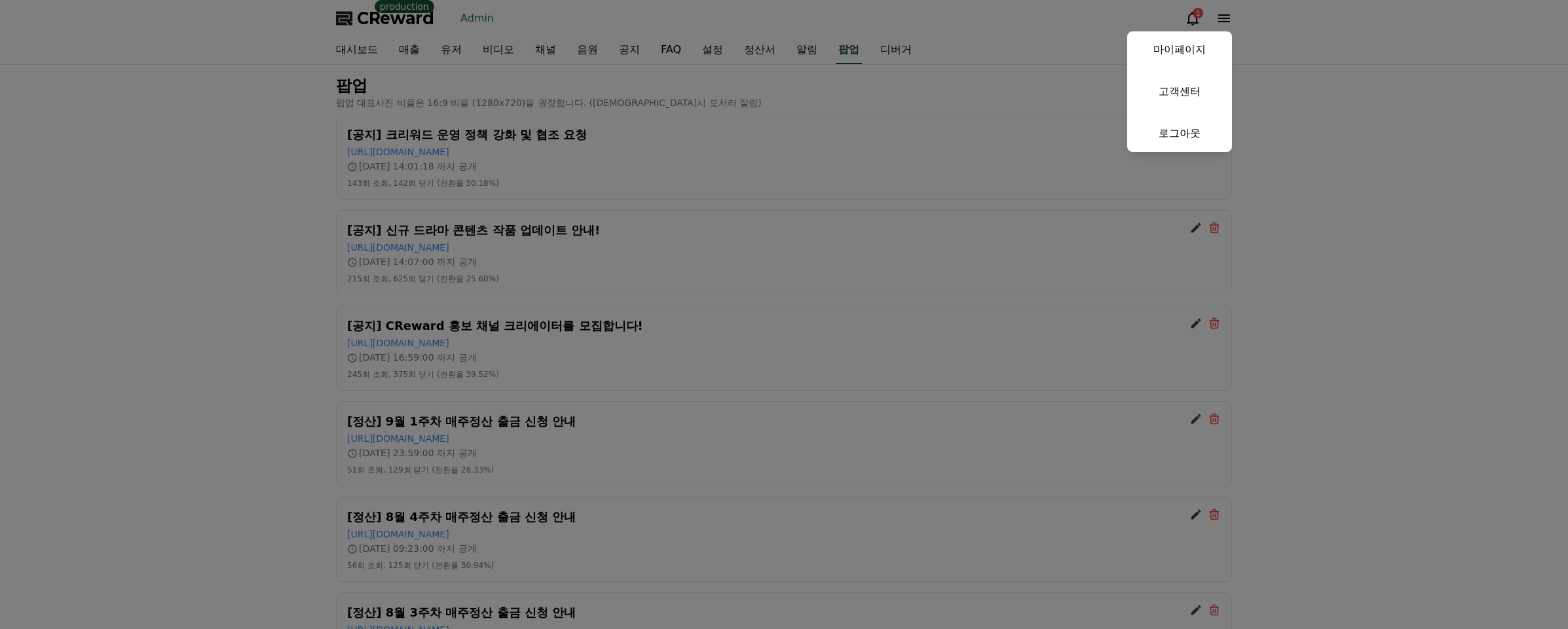
click at [1043, 52] on link "마이페이지" at bounding box center [1179, 50] width 105 height 36
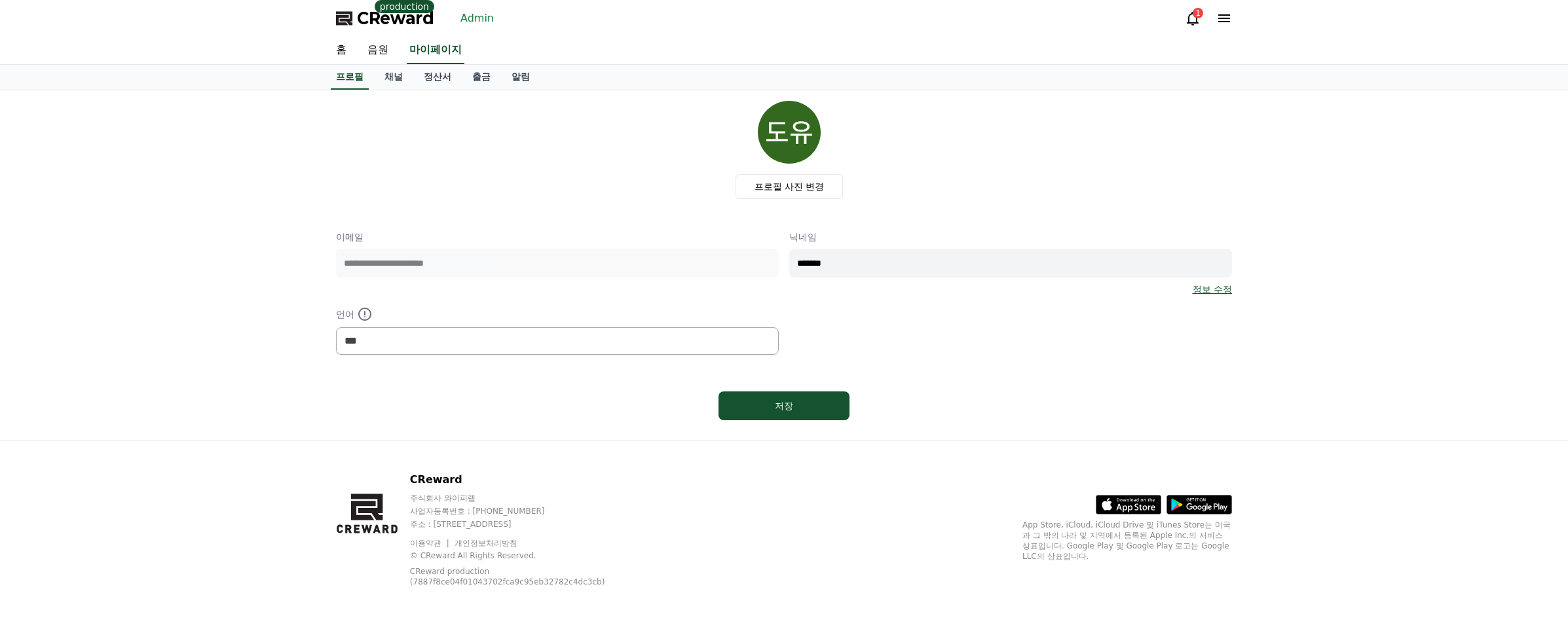
click at [568, 127] on div "프로필 사진 변경" at bounding box center [789, 150] width 885 height 98
click at [520, 121] on div "프로필 사진 변경" at bounding box center [789, 150] width 885 height 98
drag, startPoint x: 440, startPoint y: 357, endPoint x: 445, endPoint y: 352, distance: 7.1
click at [440, 356] on div "**********" at bounding box center [783, 264] width 896 height 325
click at [445, 352] on select "*** ******* ***" at bounding box center [557, 341] width 443 height 28
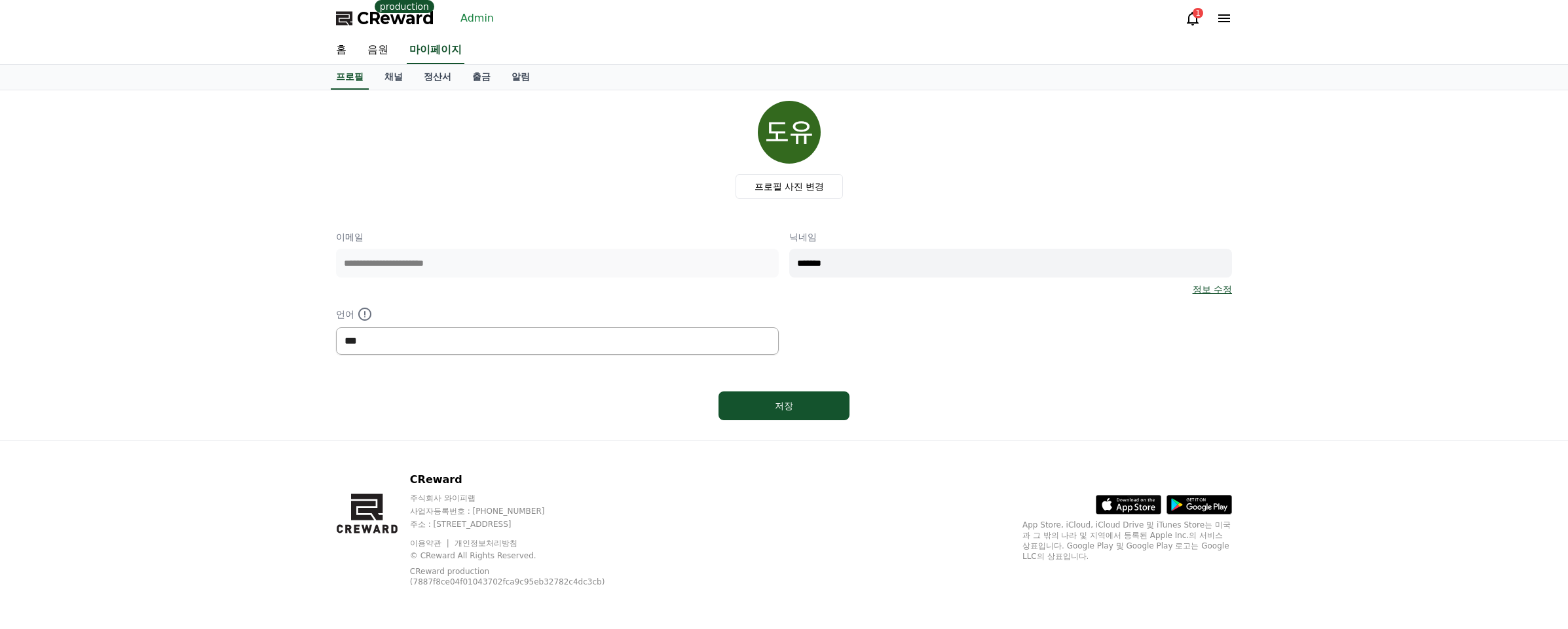
select select "**********"
click at [336, 328] on select "*** ******* ***" at bounding box center [557, 341] width 443 height 28
click at [837, 423] on div "저장" at bounding box center [783, 406] width 896 height 39
click at [795, 411] on div "저장" at bounding box center [784, 406] width 79 height 13
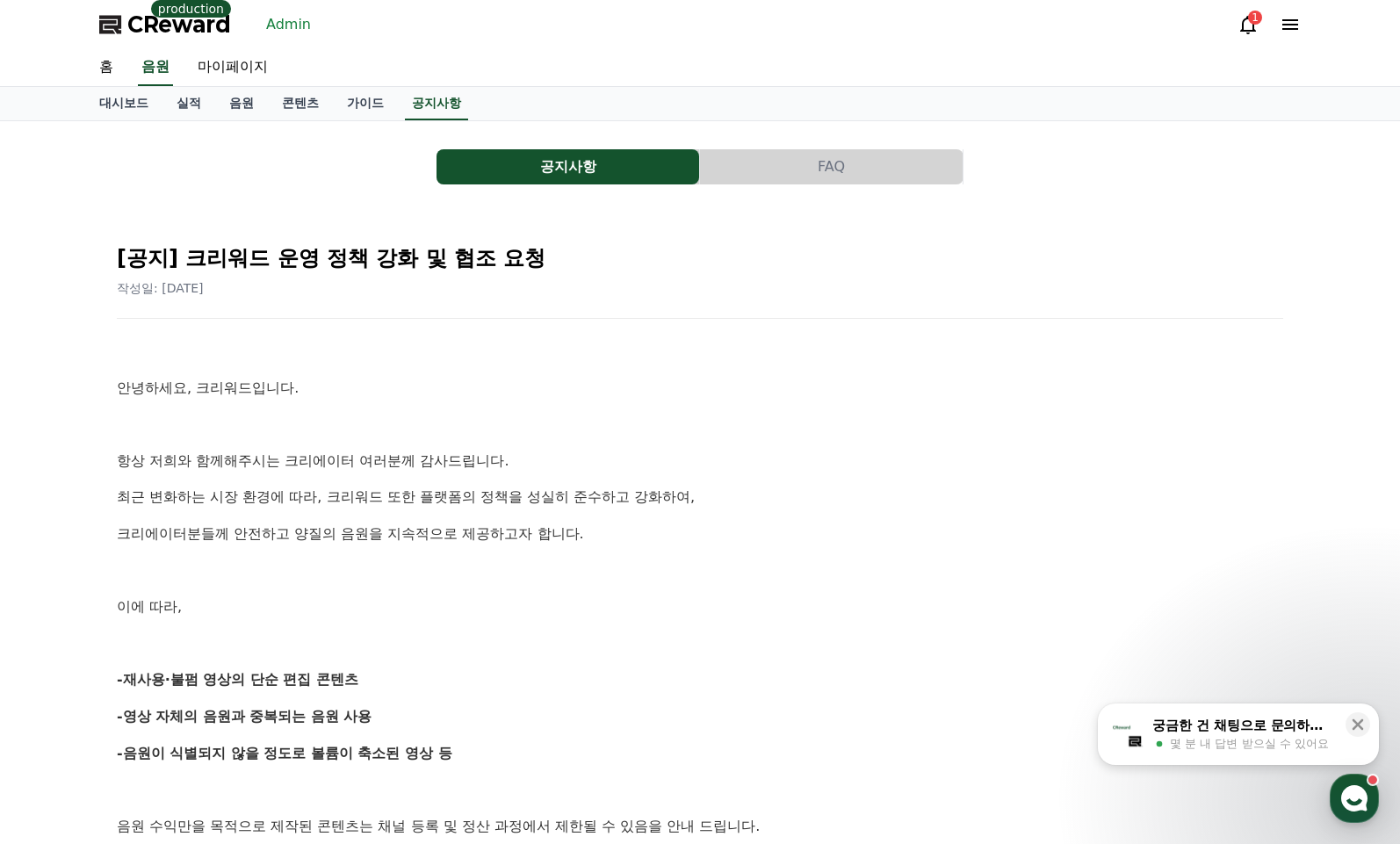
click at [823, 497] on p "최근 변화하는 시장 환경에 따라, 크리워드 또한 플랫폼의 정책을 성실히 준수하고 강화하여," at bounding box center [700, 496] width 1167 height 22
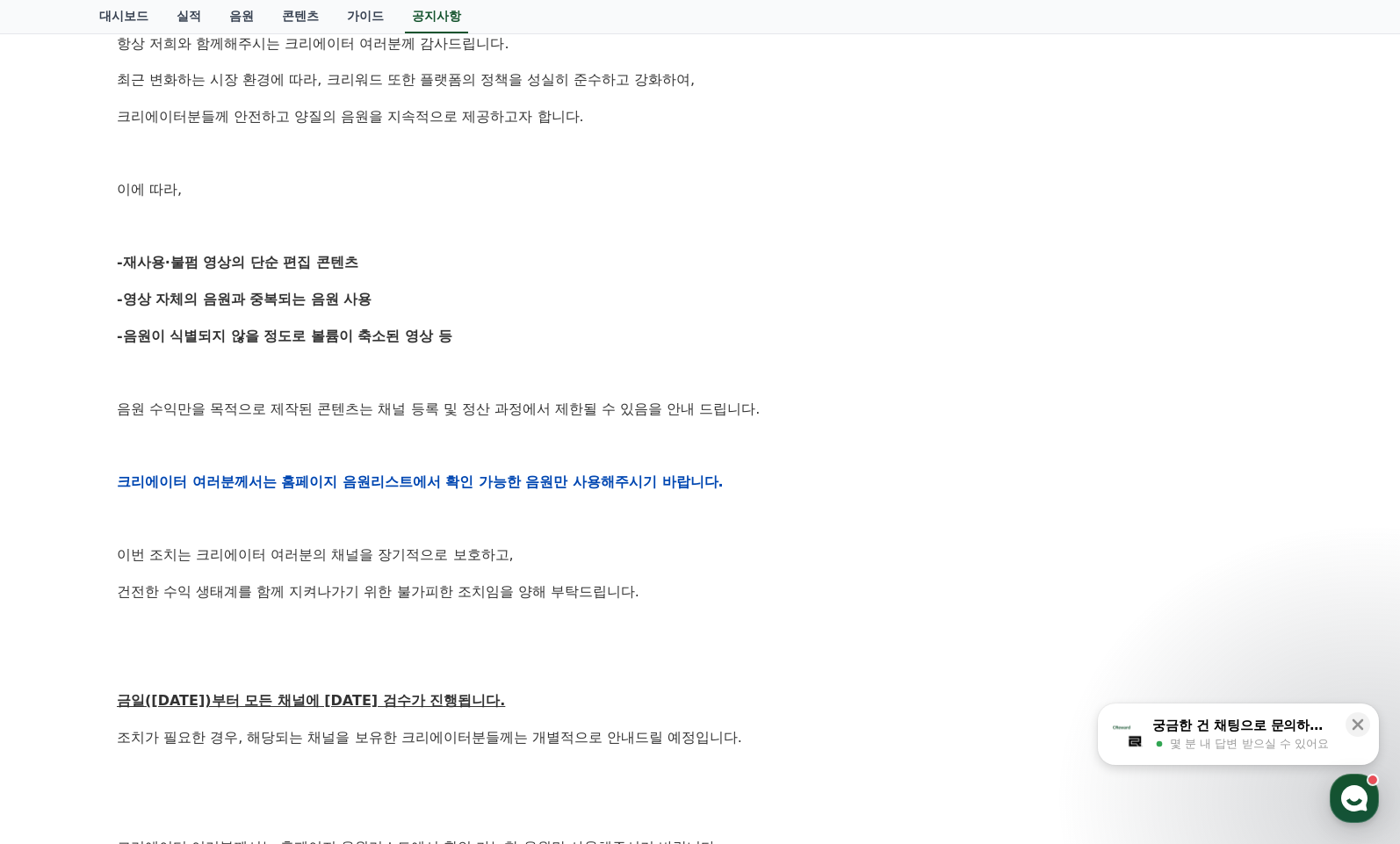
scroll to position [635, 0]
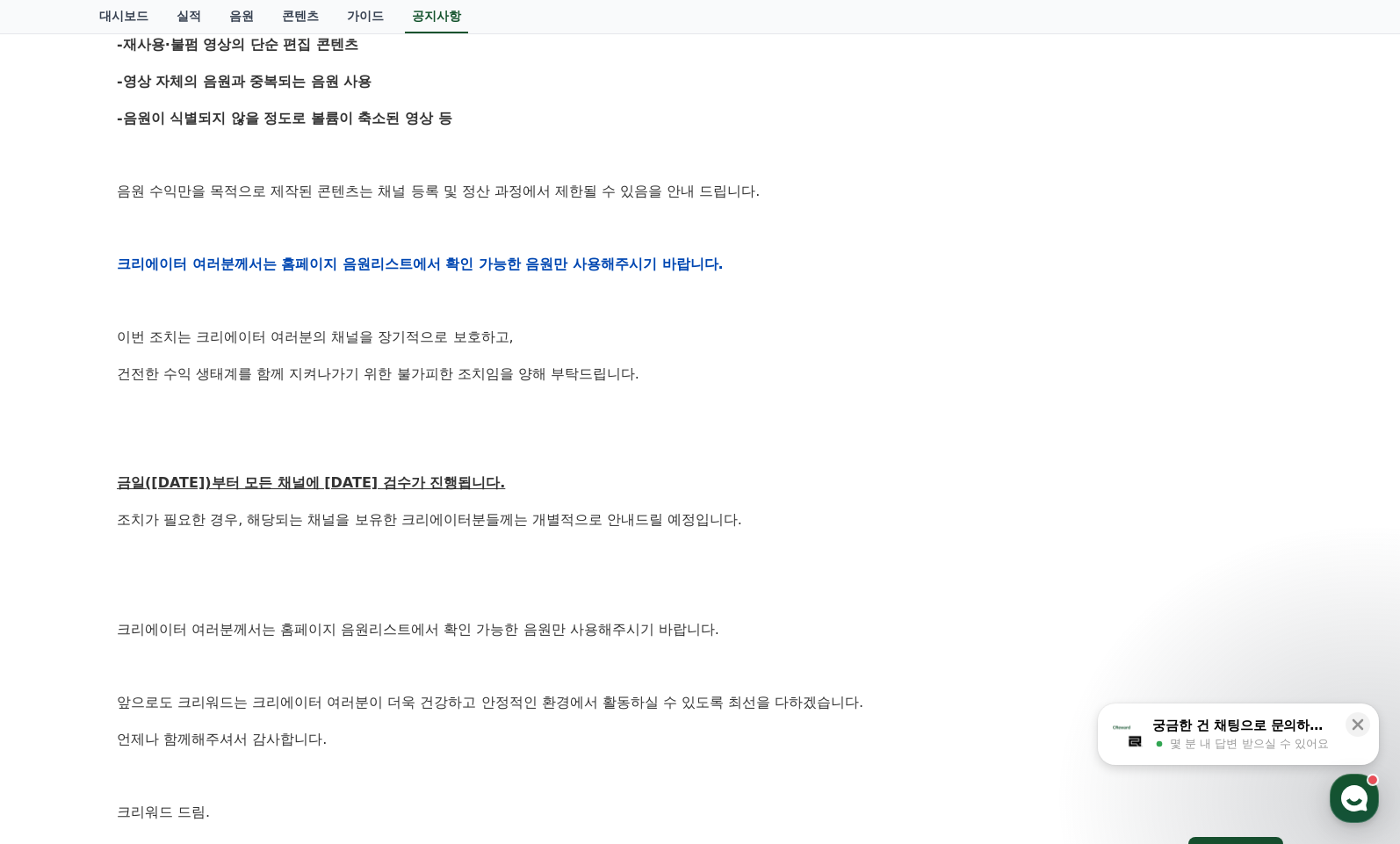
click at [832, 485] on p "금일(9월15일)부터 모든 채널에 대한 검수가 진행됩니다." at bounding box center [700, 483] width 1167 height 22
click at [831, 485] on p "금일(9월15일)부터 모든 채널에 대한 검수가 진행됩니다." at bounding box center [700, 483] width 1167 height 22
click at [830, 485] on p "금일(9월15일)부터 모든 채널에 대한 검수가 진행됩니다." at bounding box center [700, 483] width 1167 height 22
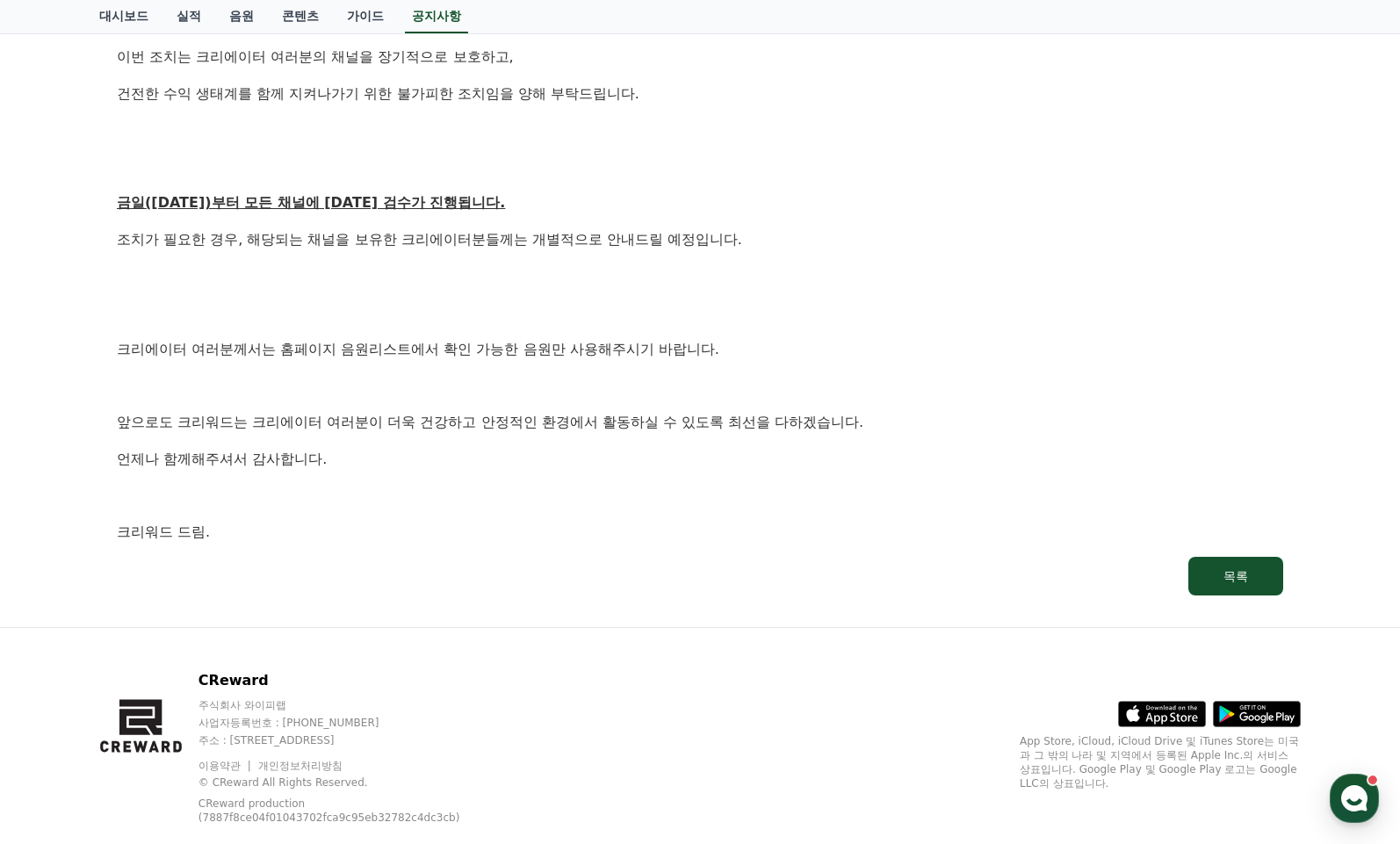
scroll to position [0, 0]
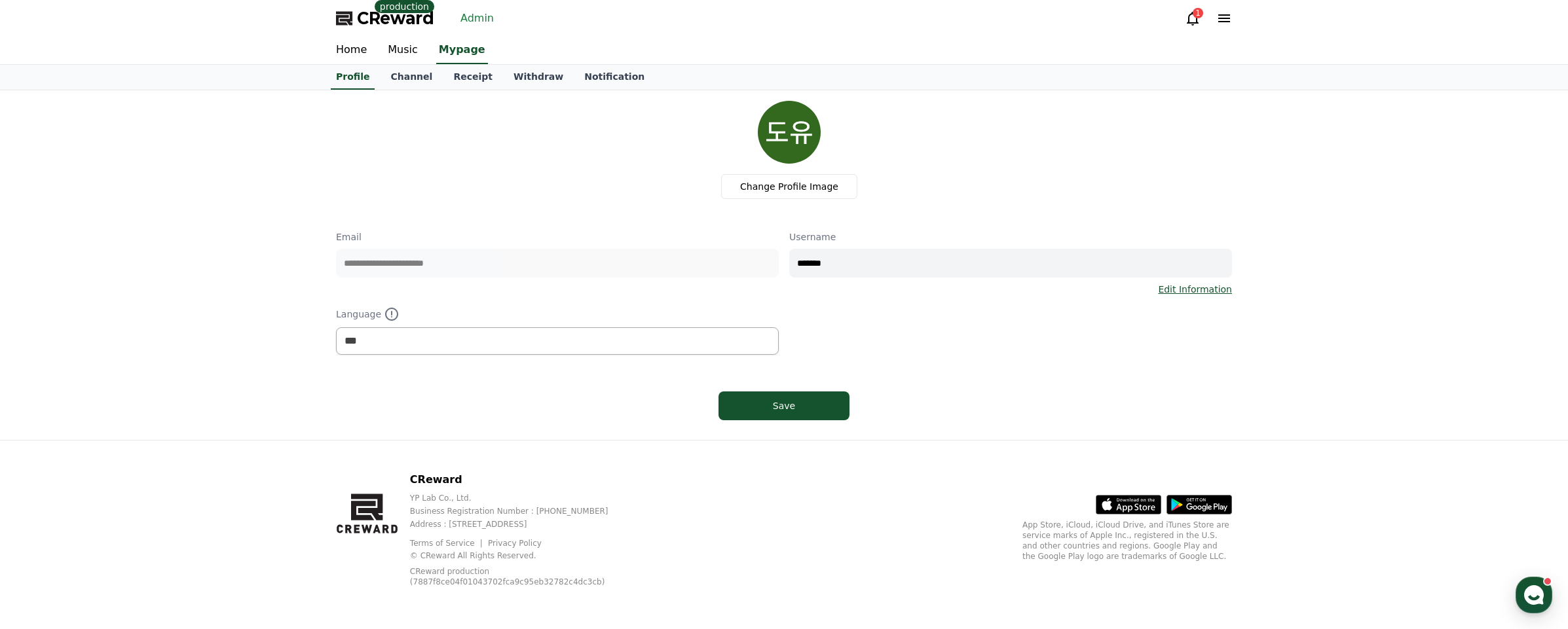
select select "**********"
click at [455, 122] on div "Change Profile Image" at bounding box center [789, 150] width 885 height 98
click at [505, 71] on link "Withdraw" at bounding box center [538, 77] width 71 height 25
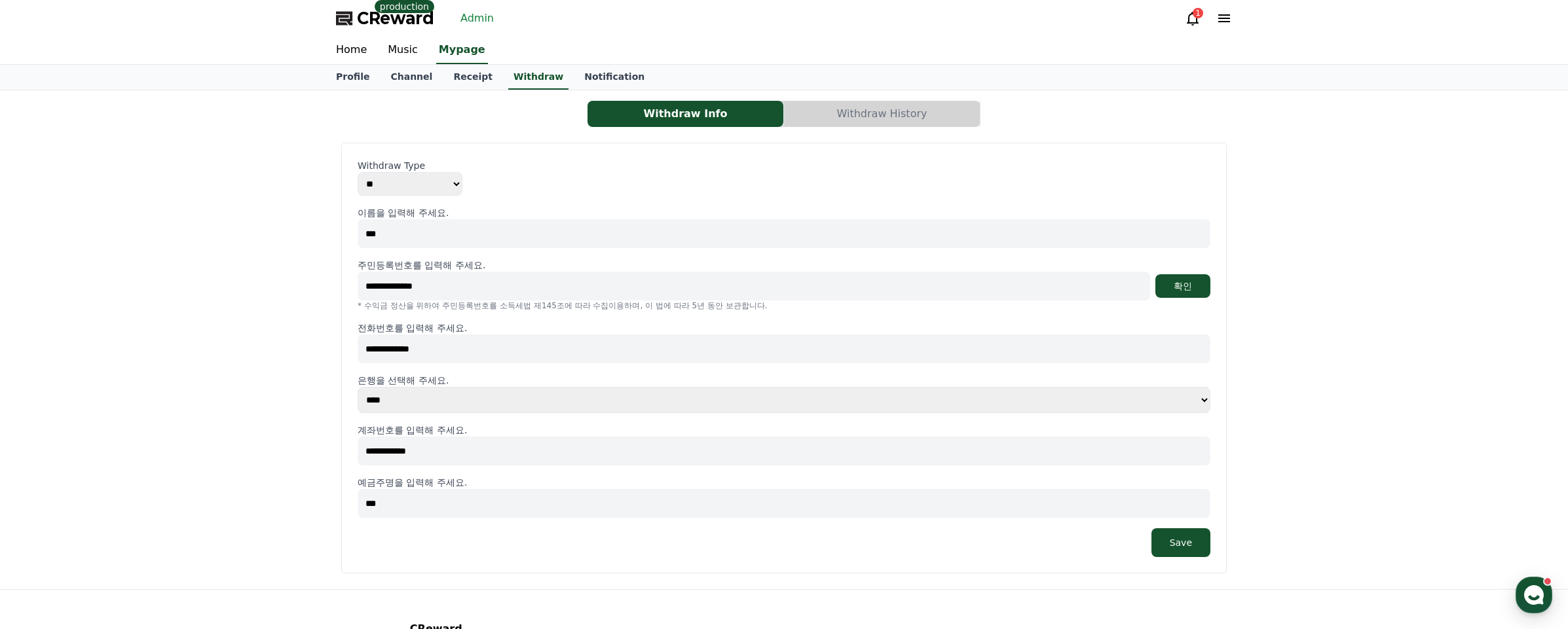
click at [804, 176] on div "Withdraw Type ** ***" at bounding box center [783, 178] width 852 height 36
click at [575, 168] on p "Withdraw Type" at bounding box center [783, 166] width 852 height 13
